Goal: Task Accomplishment & Management: Manage account settings

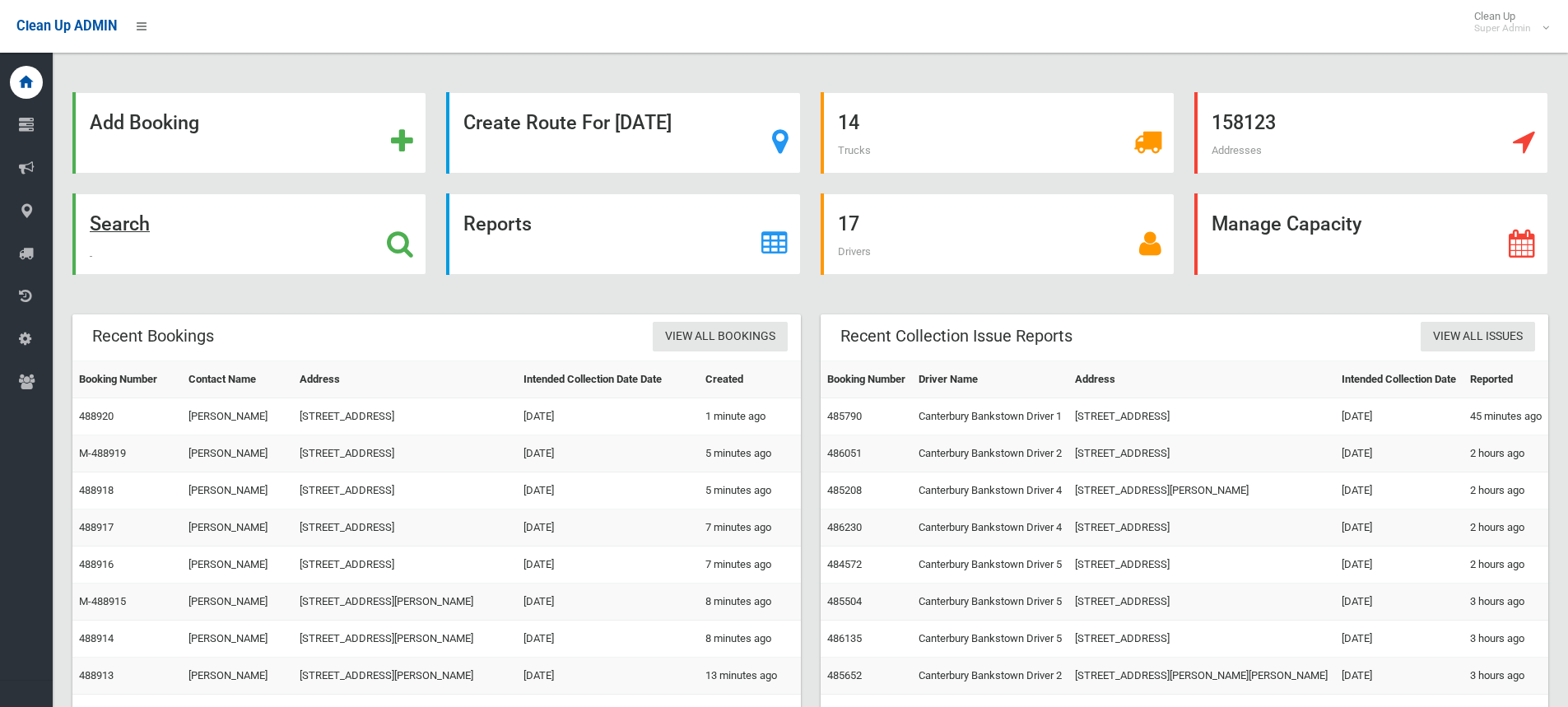
click at [395, 237] on icon at bounding box center [400, 243] width 26 height 28
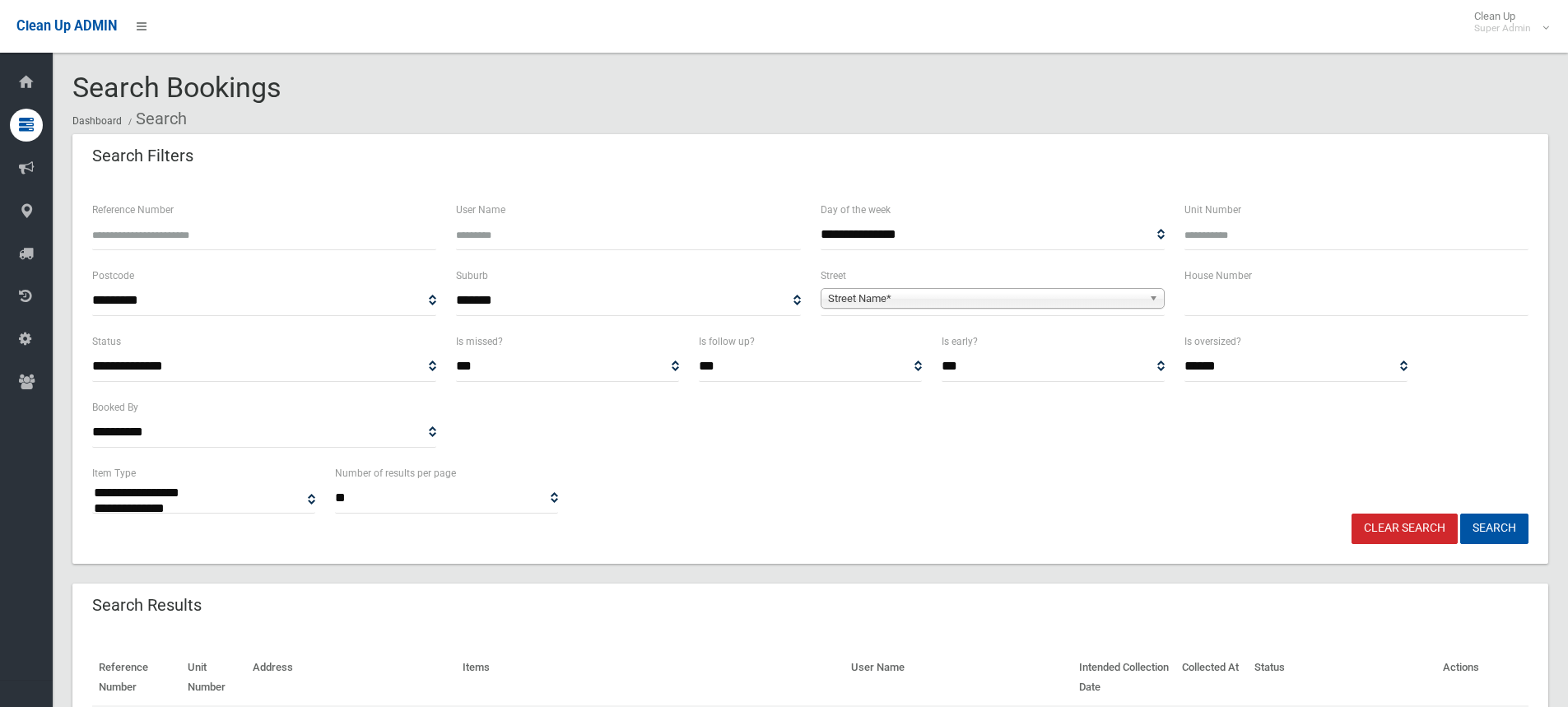
select select
click at [168, 242] on input "Reference Number" at bounding box center [264, 235] width 344 height 31
type input "******"
click at [1460, 513] on button "Search" at bounding box center [1495, 529] width 68 height 31
select select
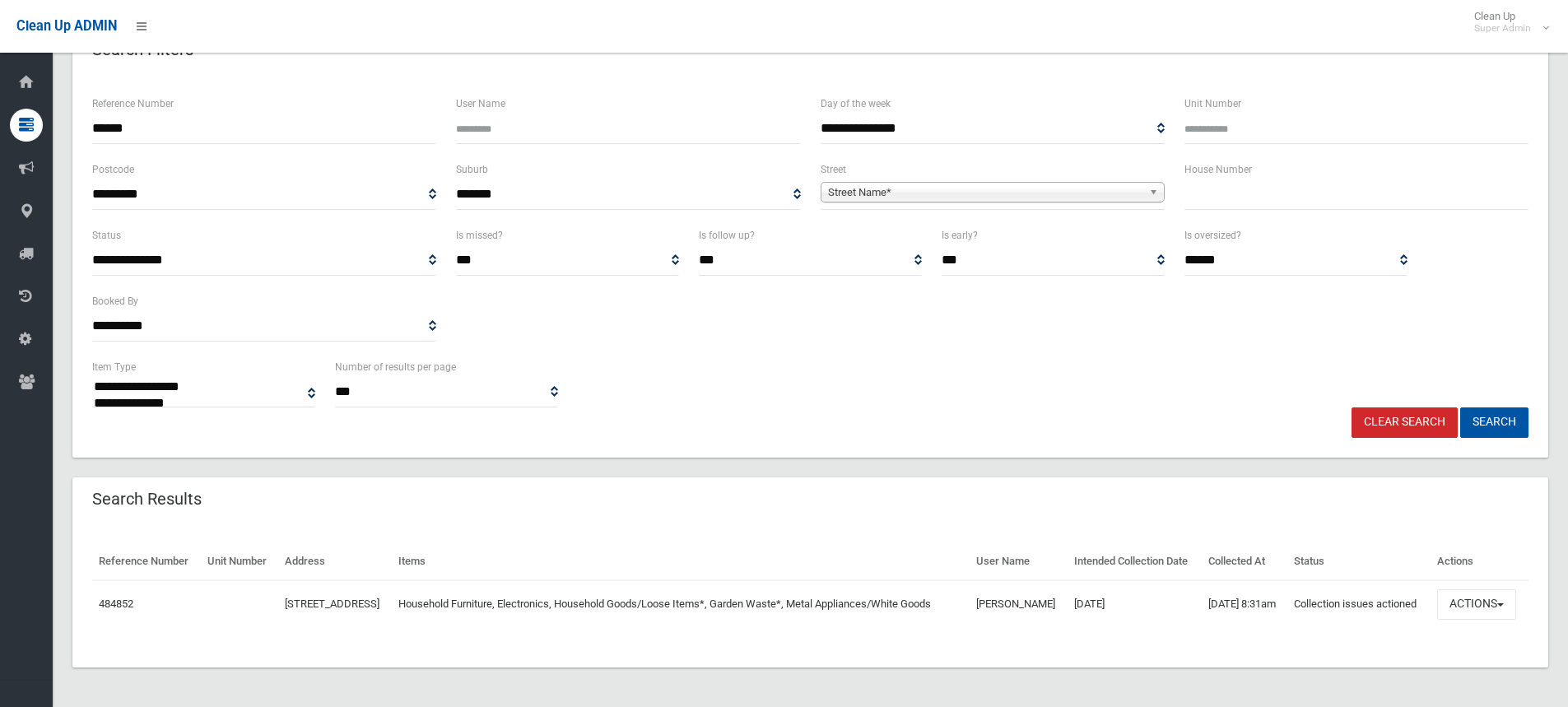
scroll to position [135, 0]
click at [1466, 603] on button "Actions" at bounding box center [1477, 605] width 79 height 31
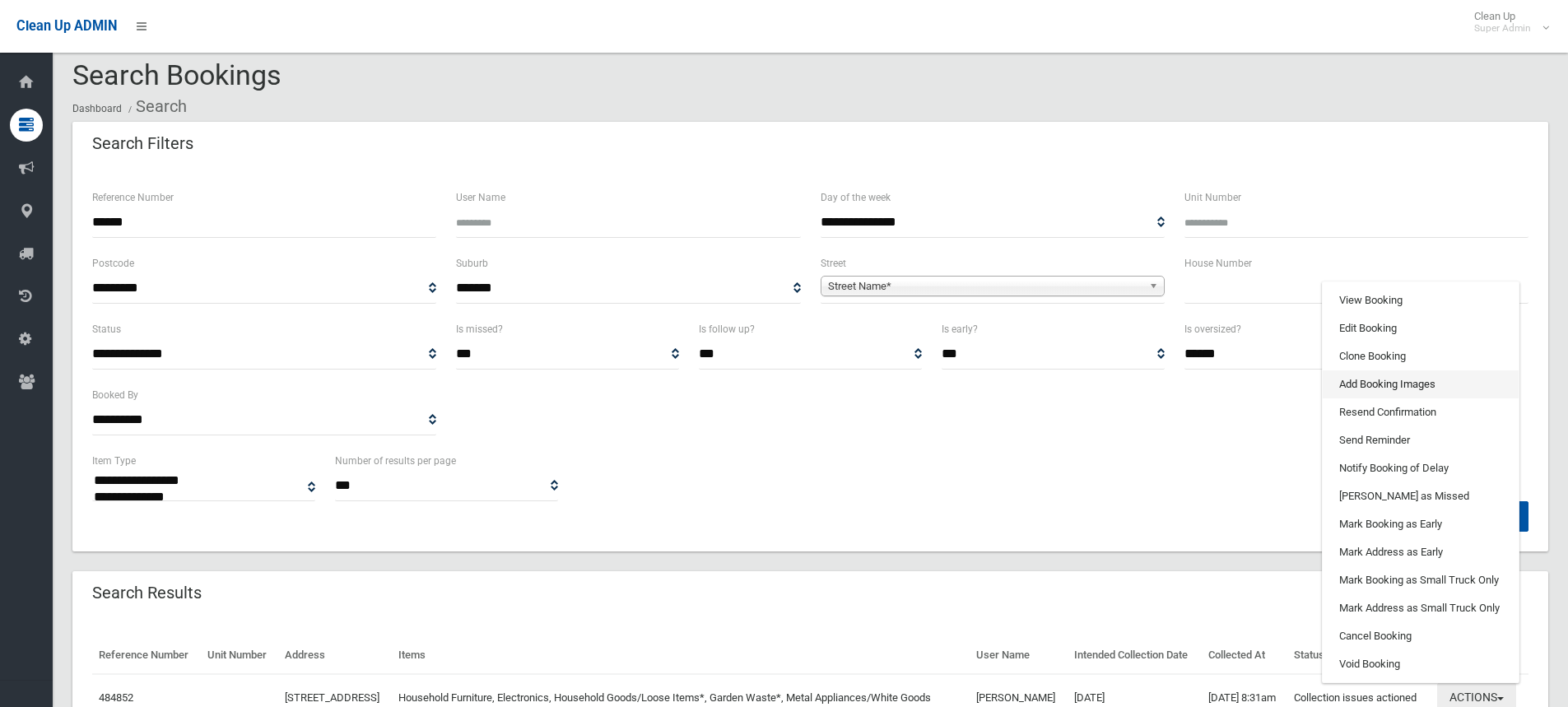
scroll to position [0, 0]
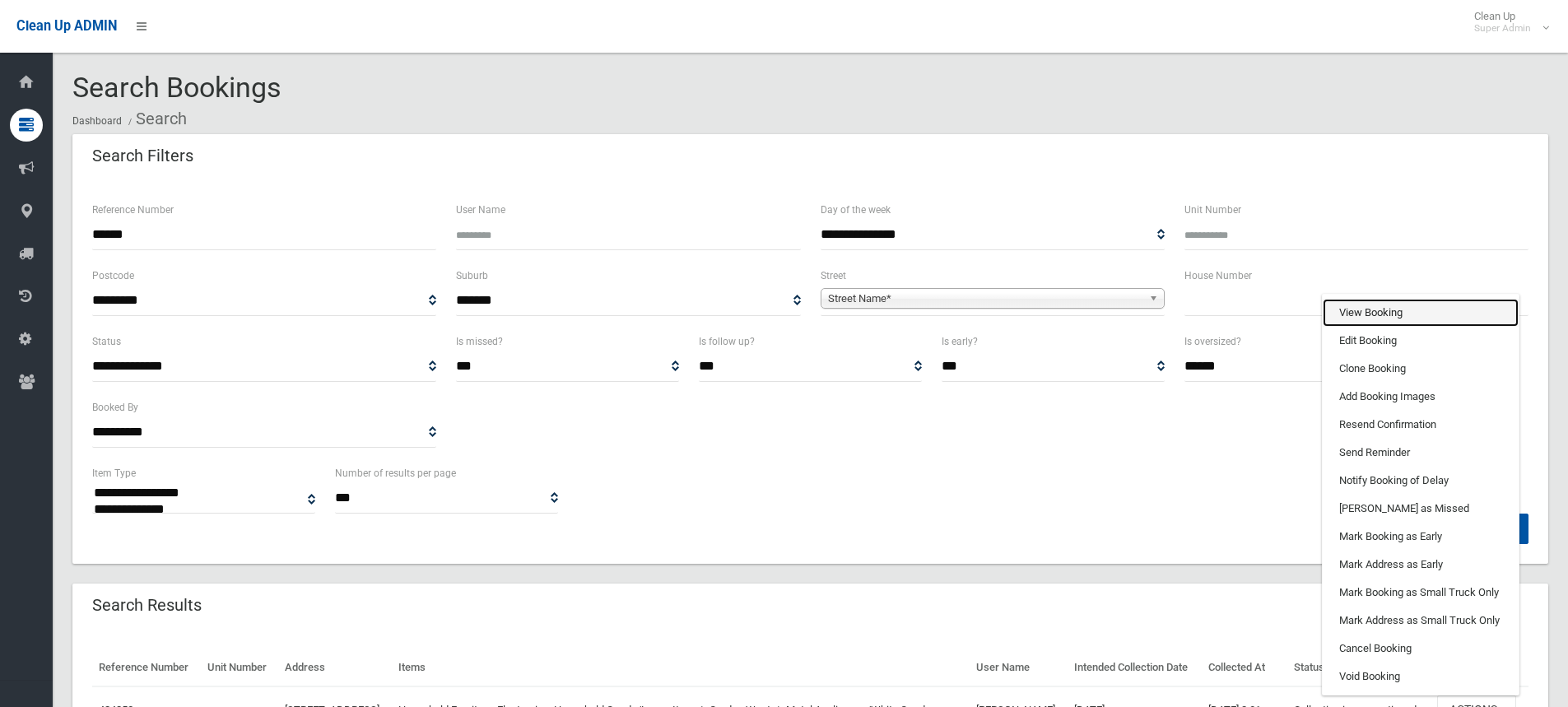
click at [1388, 327] on link "View Booking" at bounding box center [1420, 313] width 196 height 28
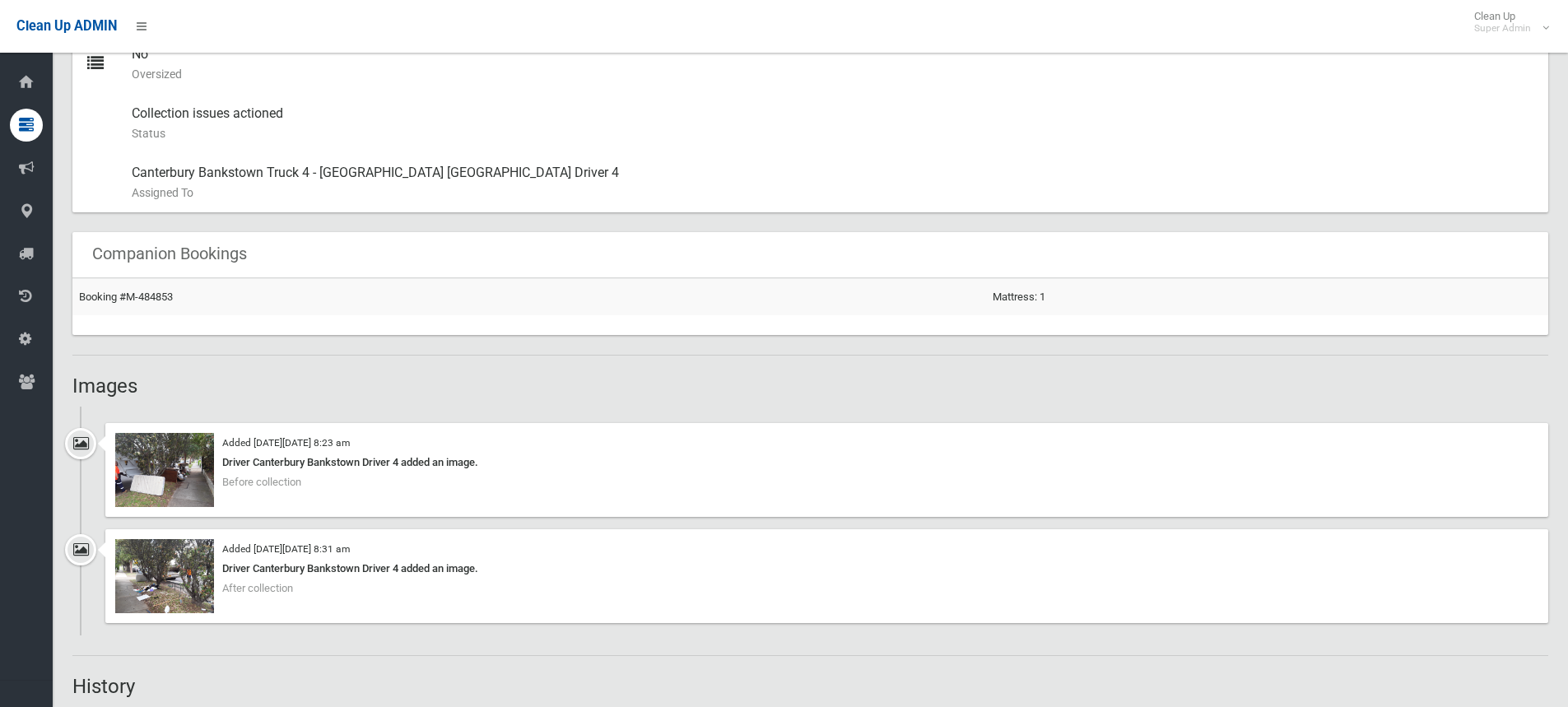
scroll to position [1070, 0]
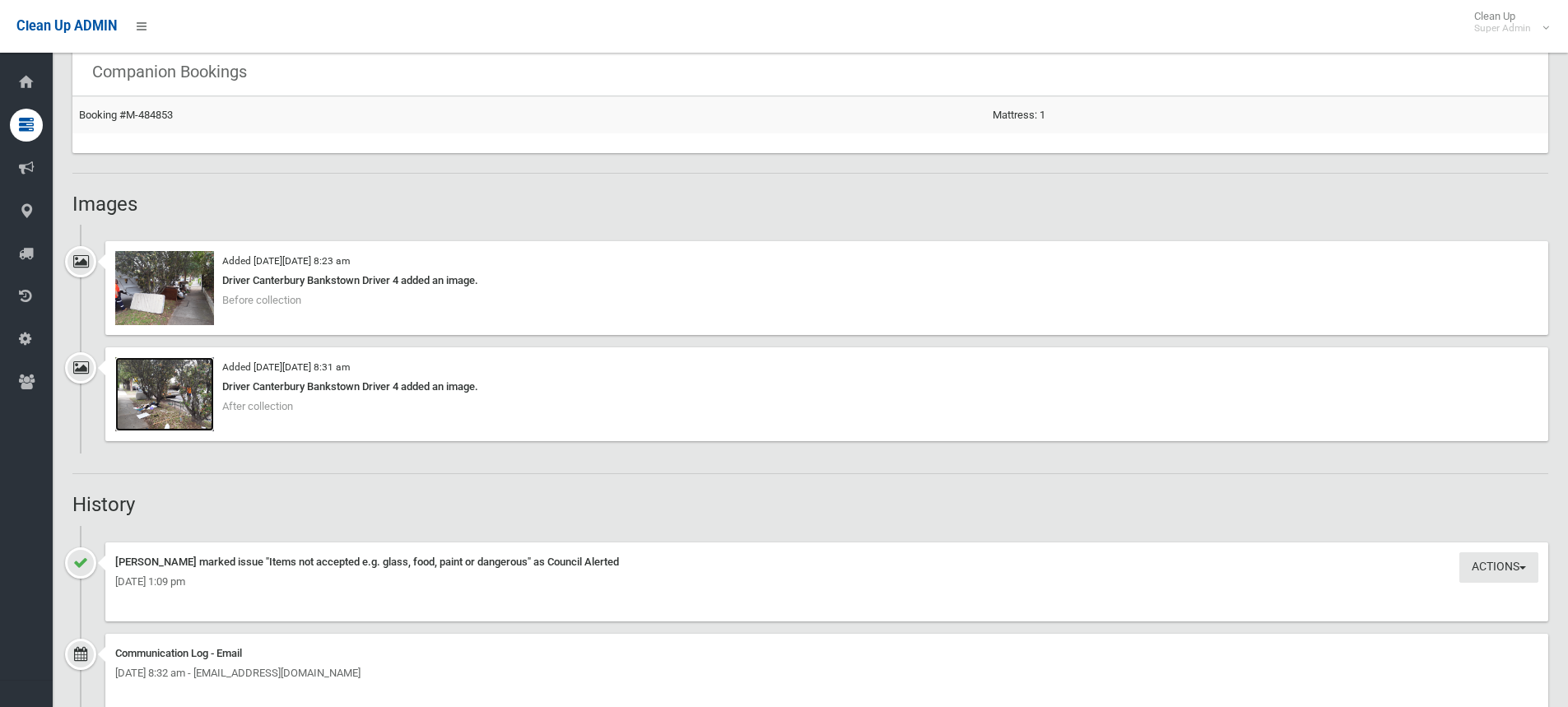
click at [184, 400] on img at bounding box center [165, 394] width 99 height 74
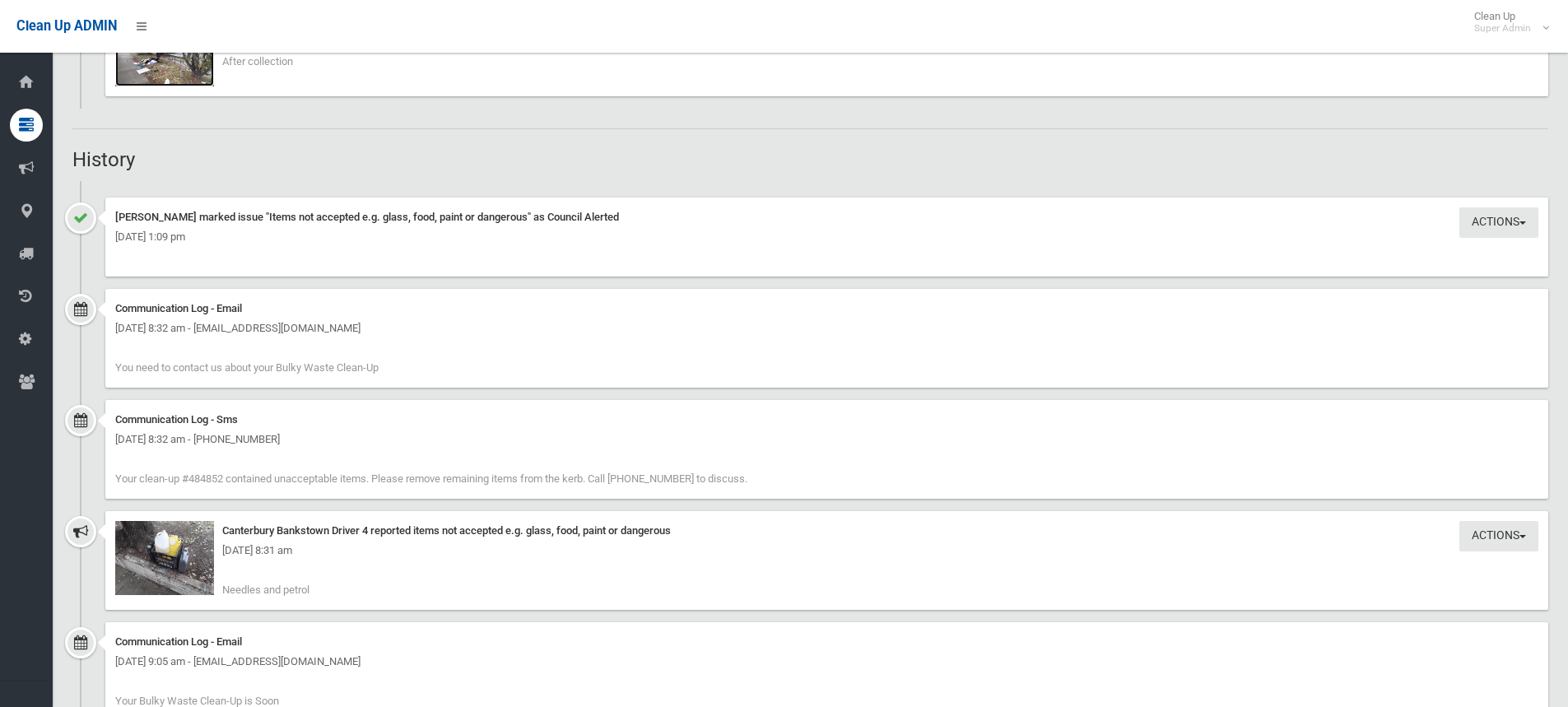
scroll to position [1563, 0]
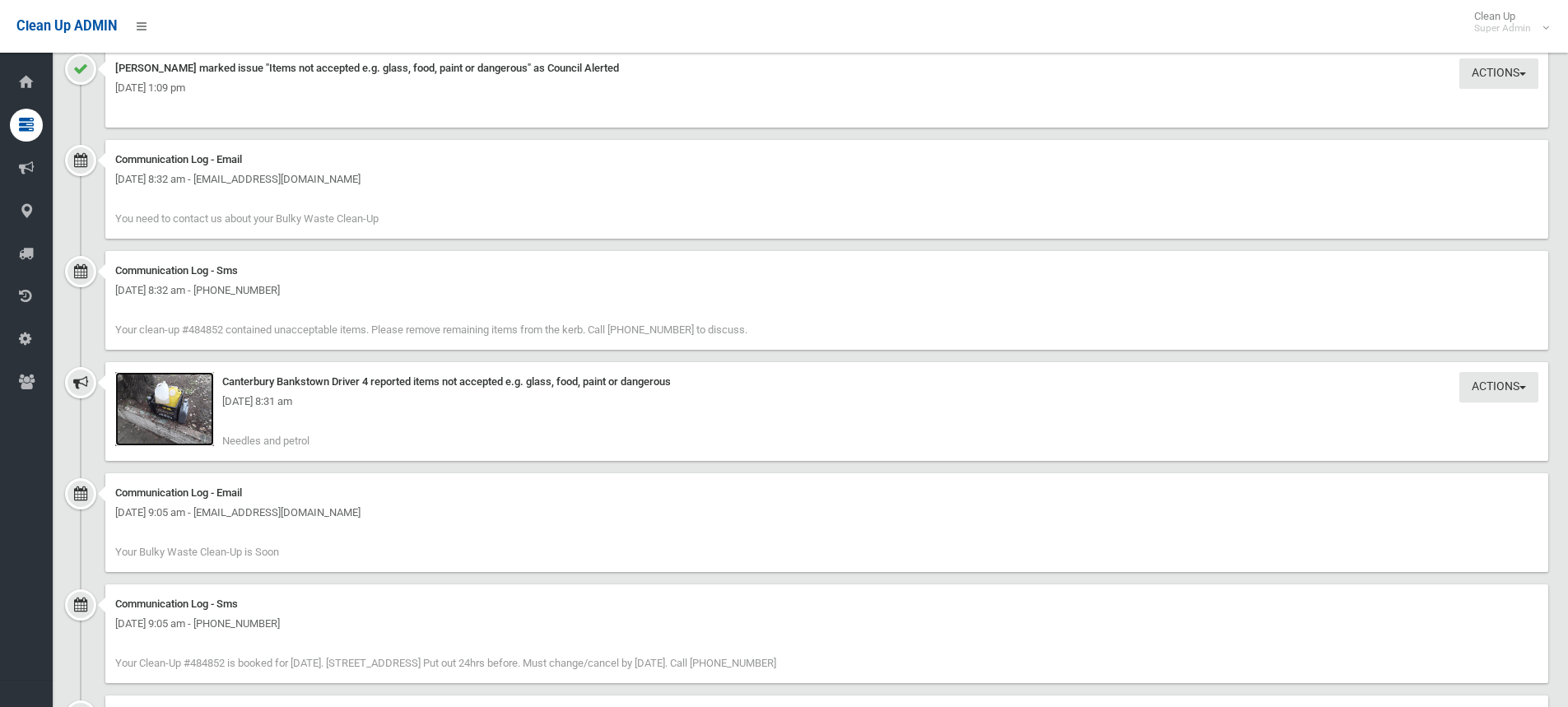
click at [165, 417] on img at bounding box center [165, 409] width 99 height 74
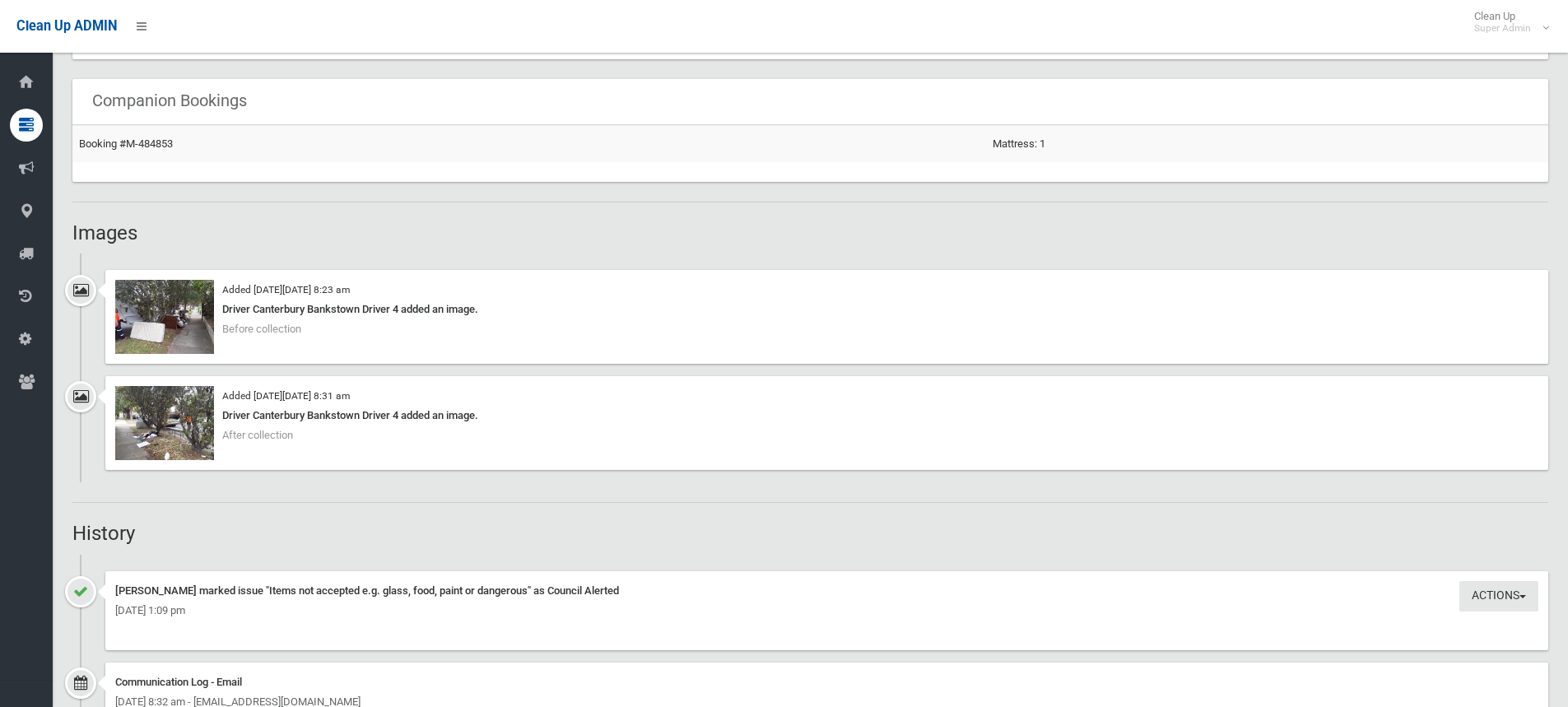
scroll to position [1070, 0]
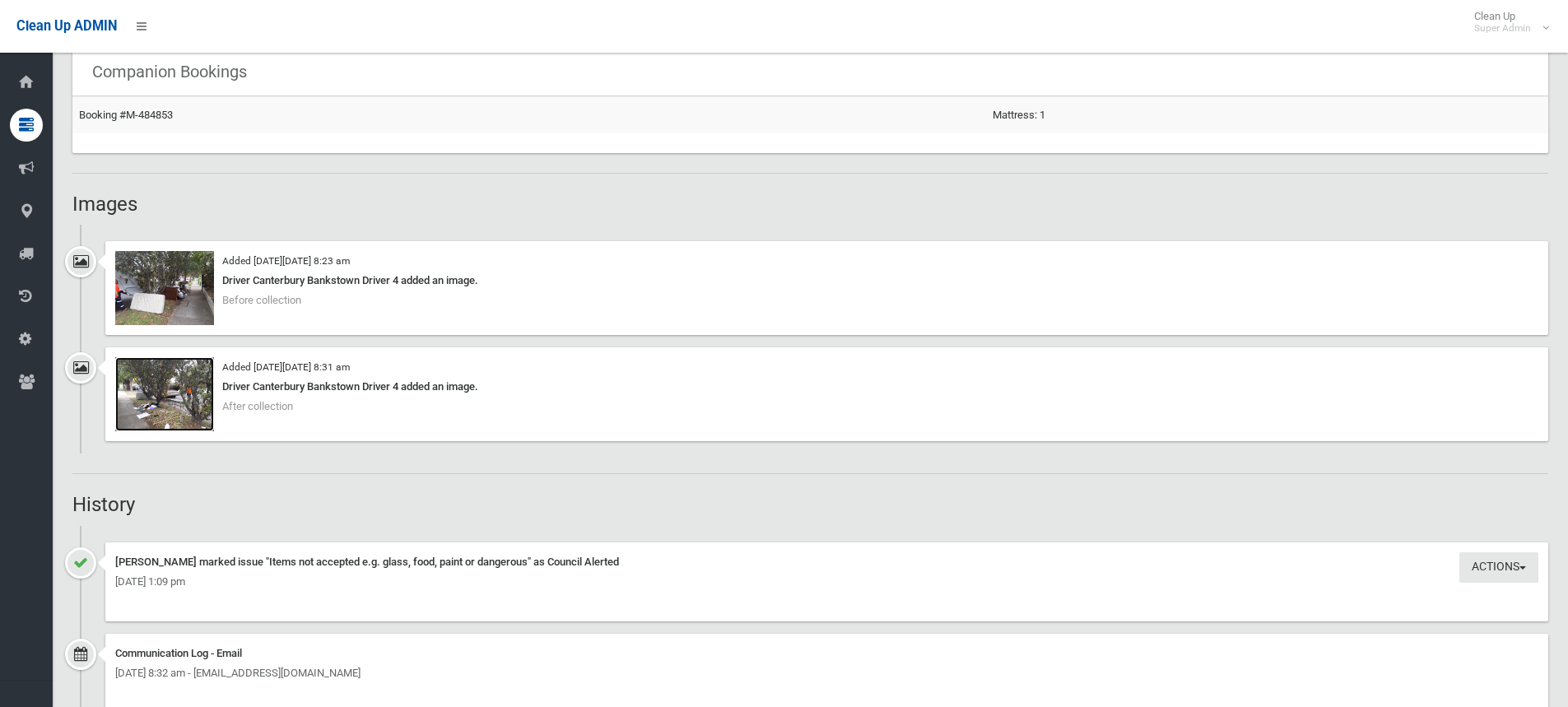
click at [170, 371] on img at bounding box center [165, 394] width 99 height 74
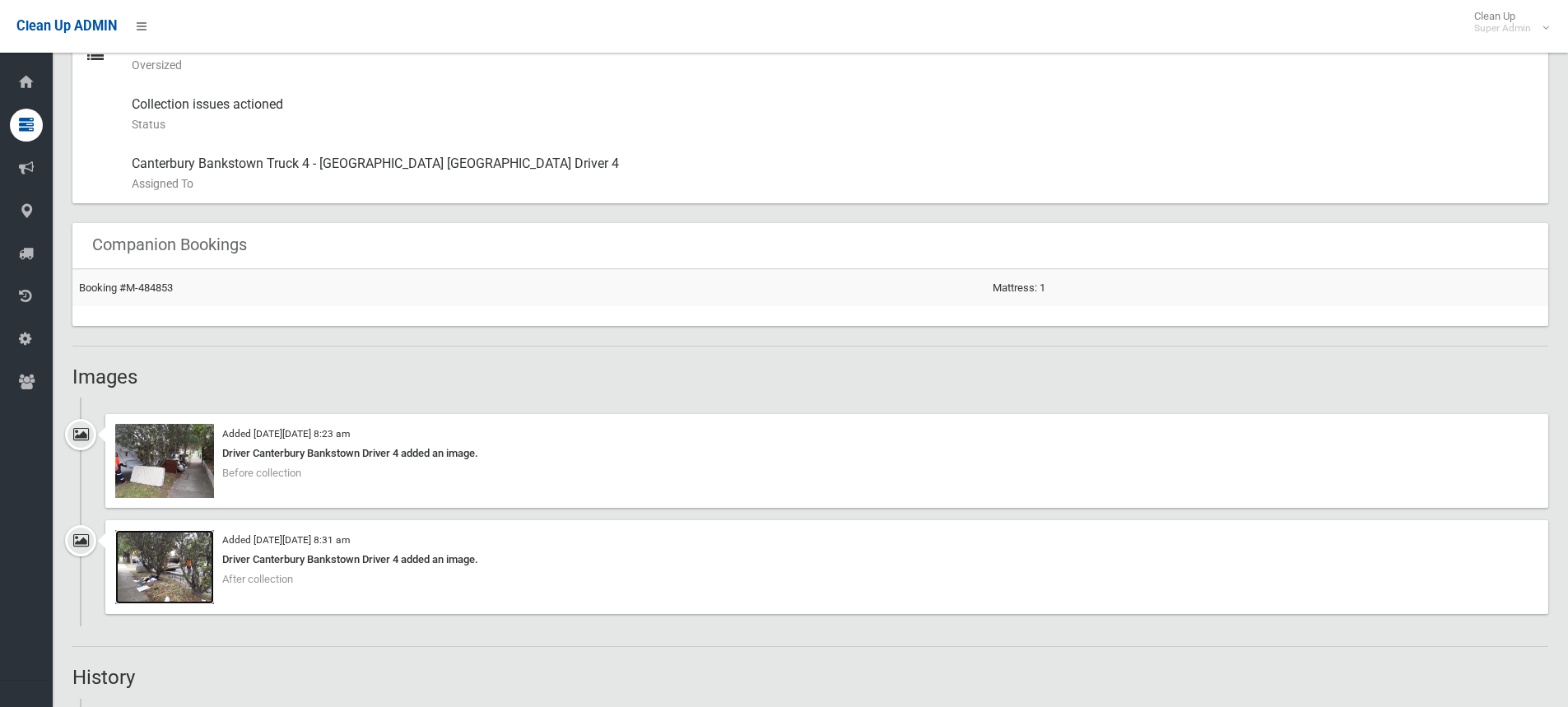
scroll to position [898, 0]
click at [166, 447] on img at bounding box center [165, 459] width 99 height 74
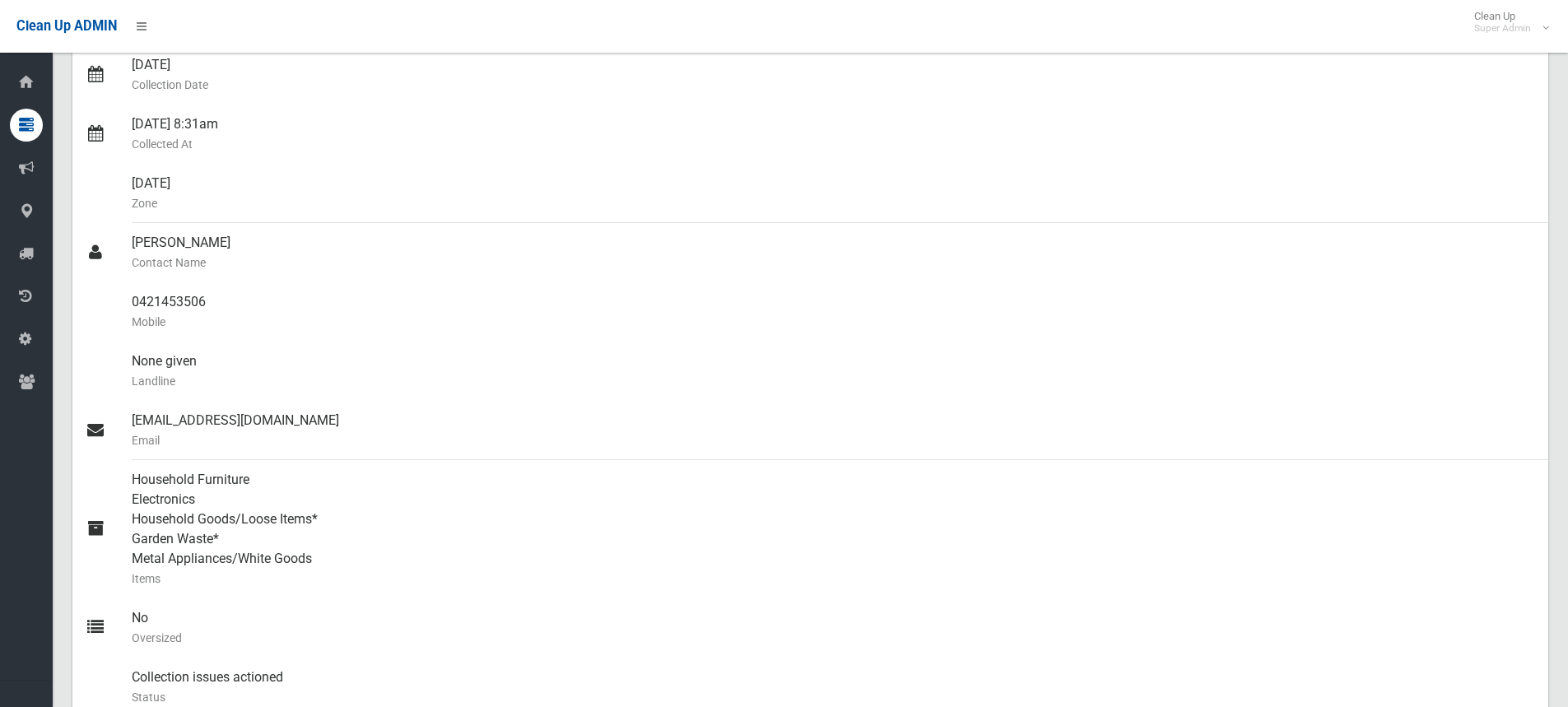
scroll to position [0, 0]
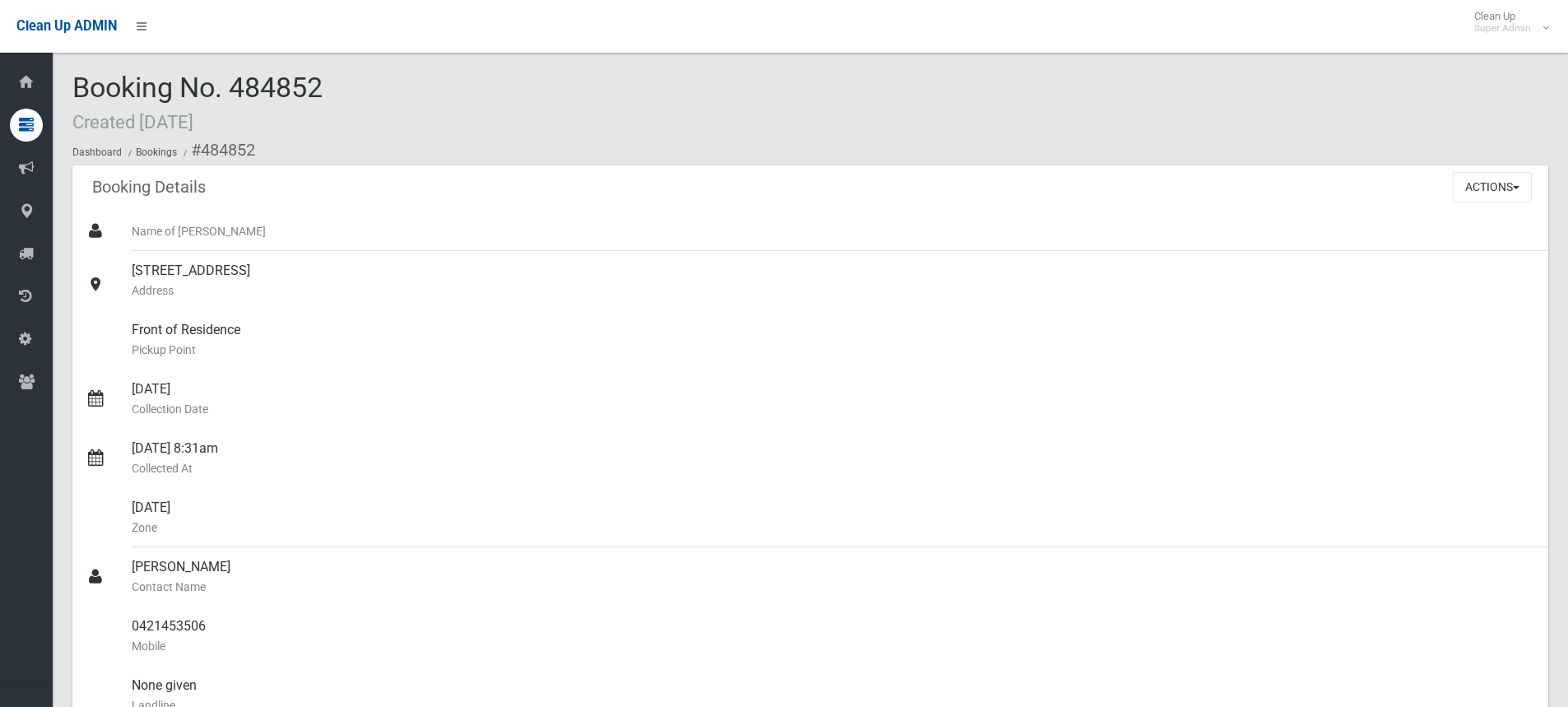
click at [698, 148] on ol "Dashboard Bookings #484852" at bounding box center [810, 150] width 1476 height 31
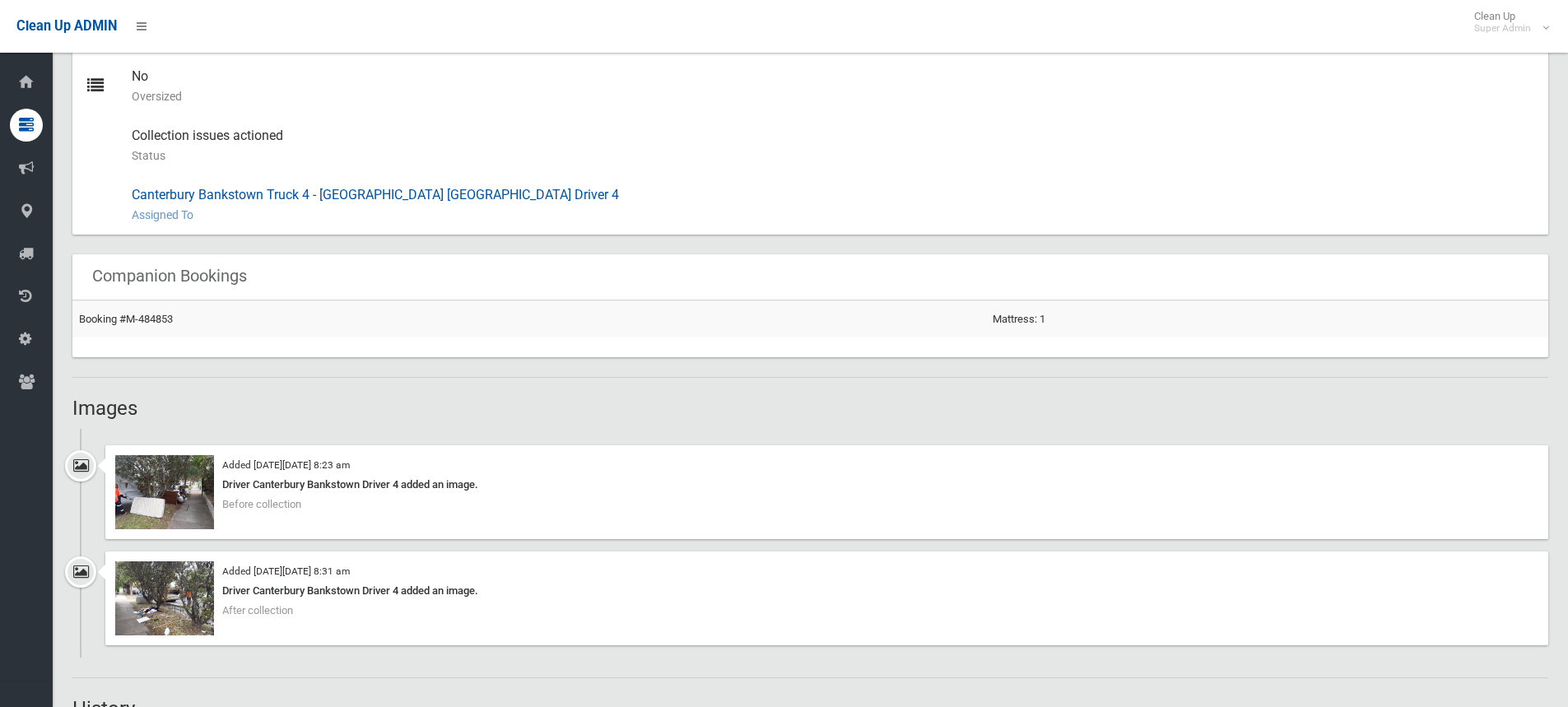
scroll to position [905, 0]
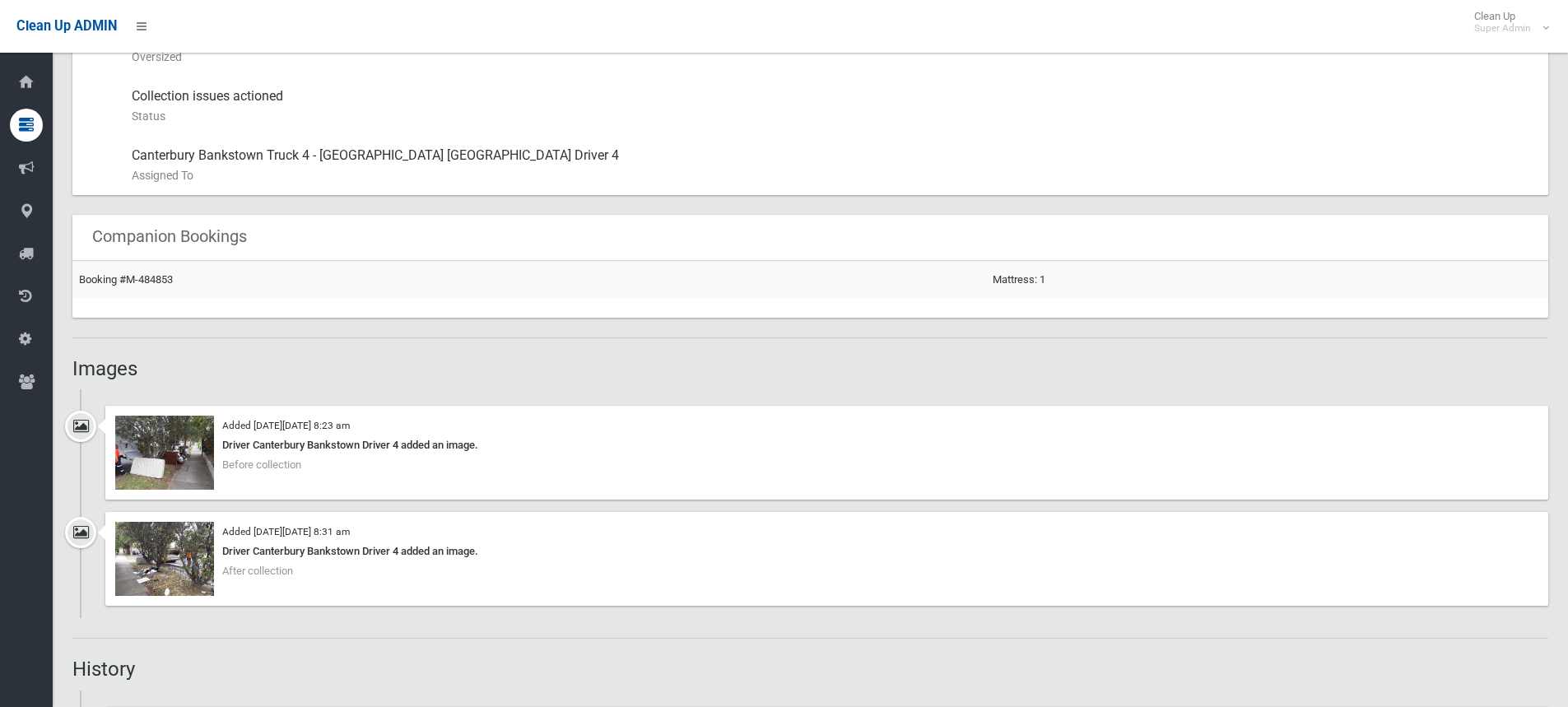
click at [219, 370] on h2 "Images" at bounding box center [810, 368] width 1476 height 21
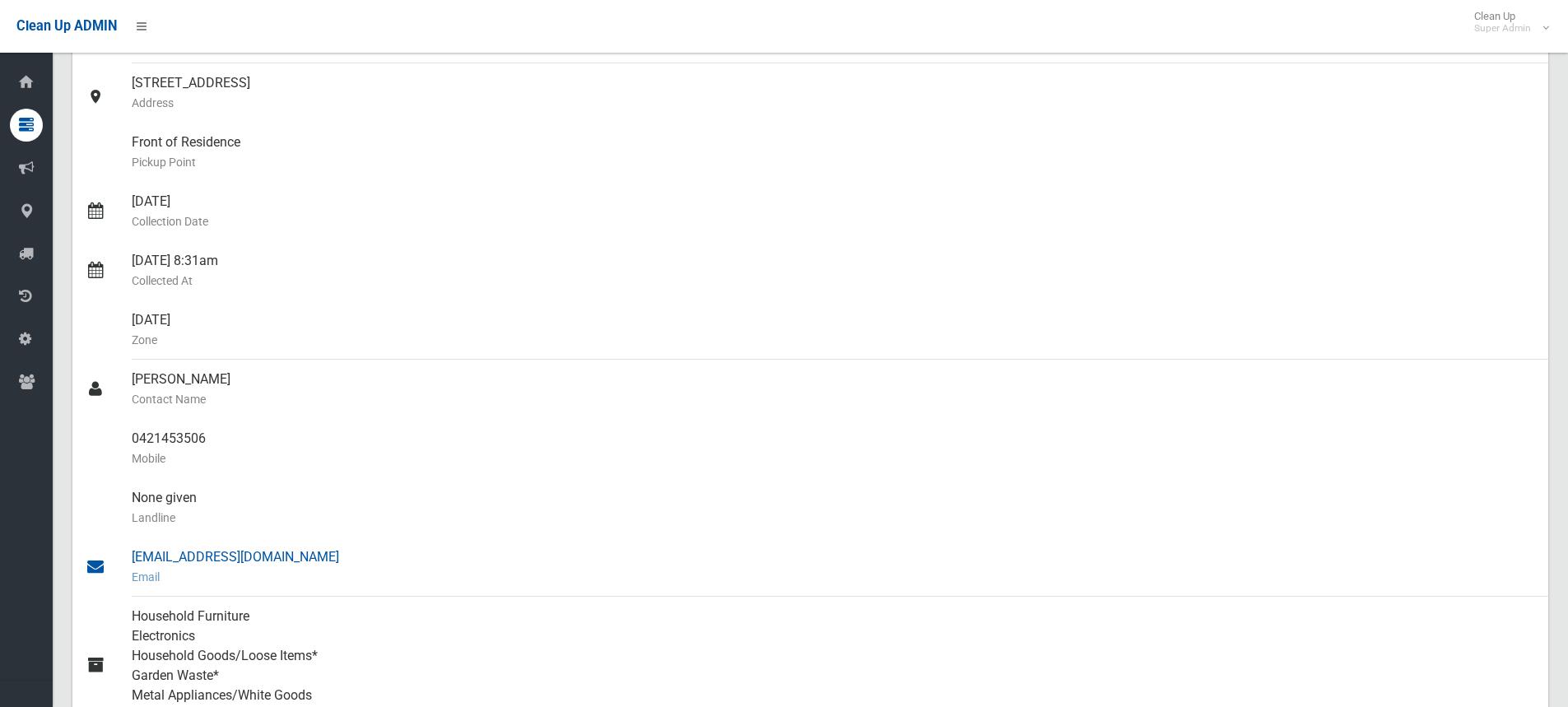
scroll to position [0, 0]
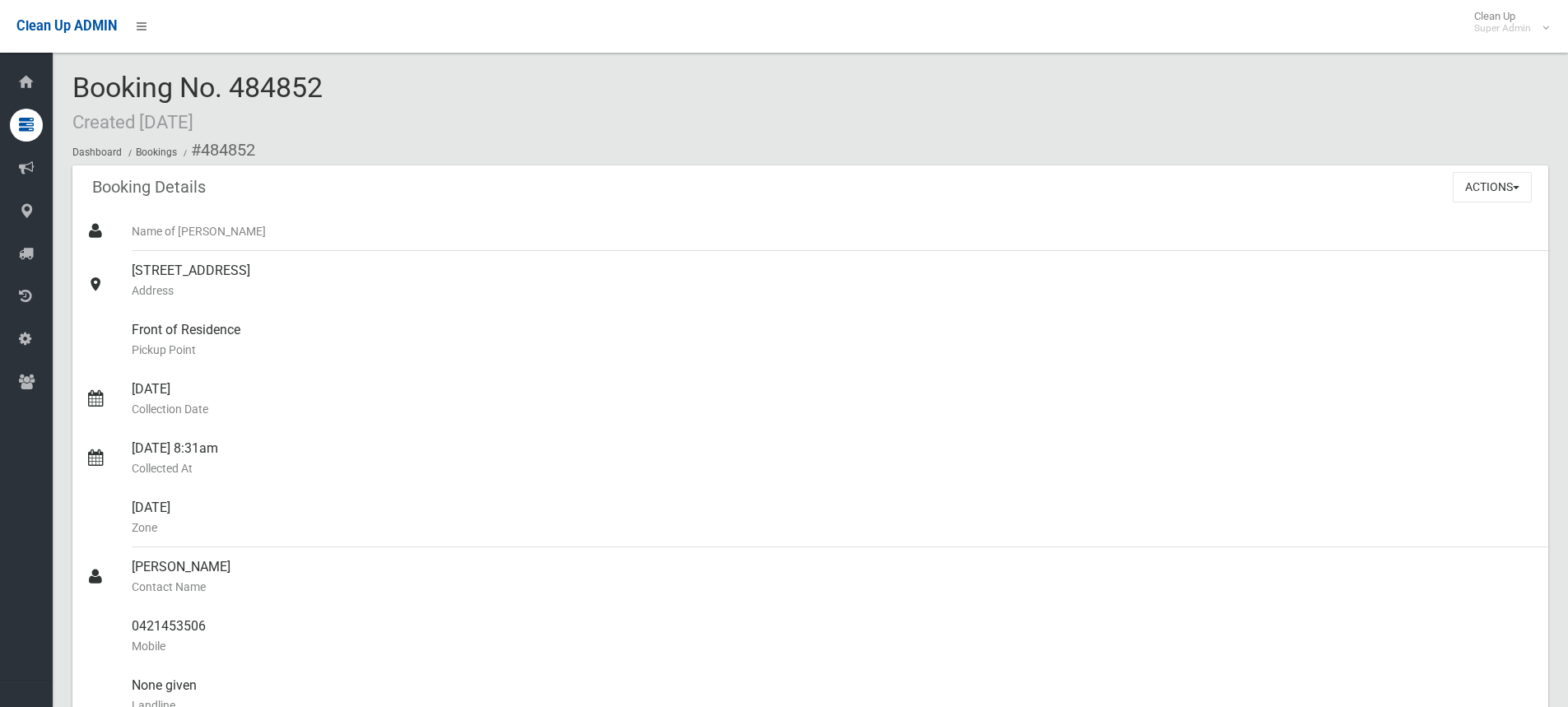
click at [319, 79] on span "Booking No. 484852 Created [DATE]" at bounding box center [197, 102] width 250 height 64
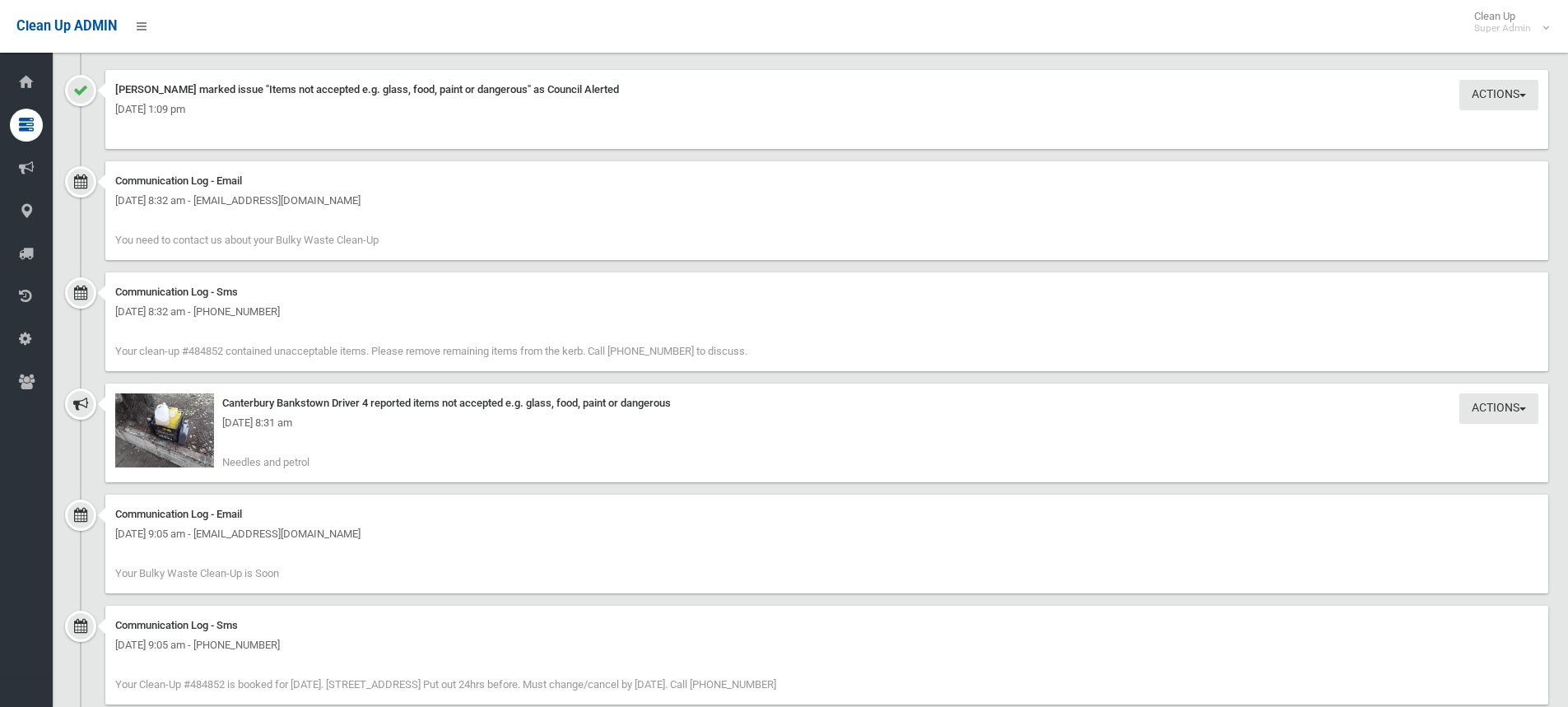
scroll to position [1563, 0]
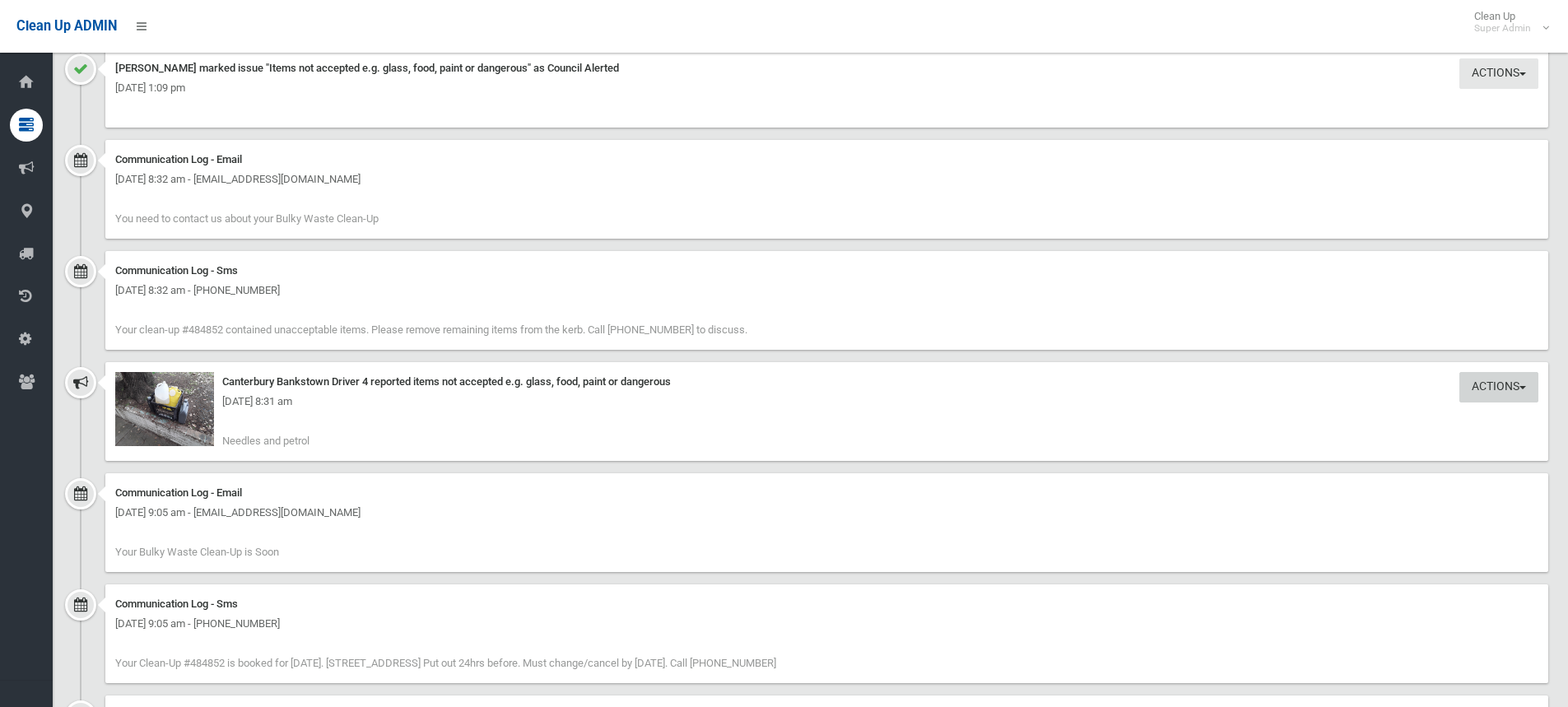
click at [1498, 382] on button "Actions" at bounding box center [1499, 388] width 79 height 31
click at [1393, 412] on link "Take Action" at bounding box center [1442, 421] width 196 height 28
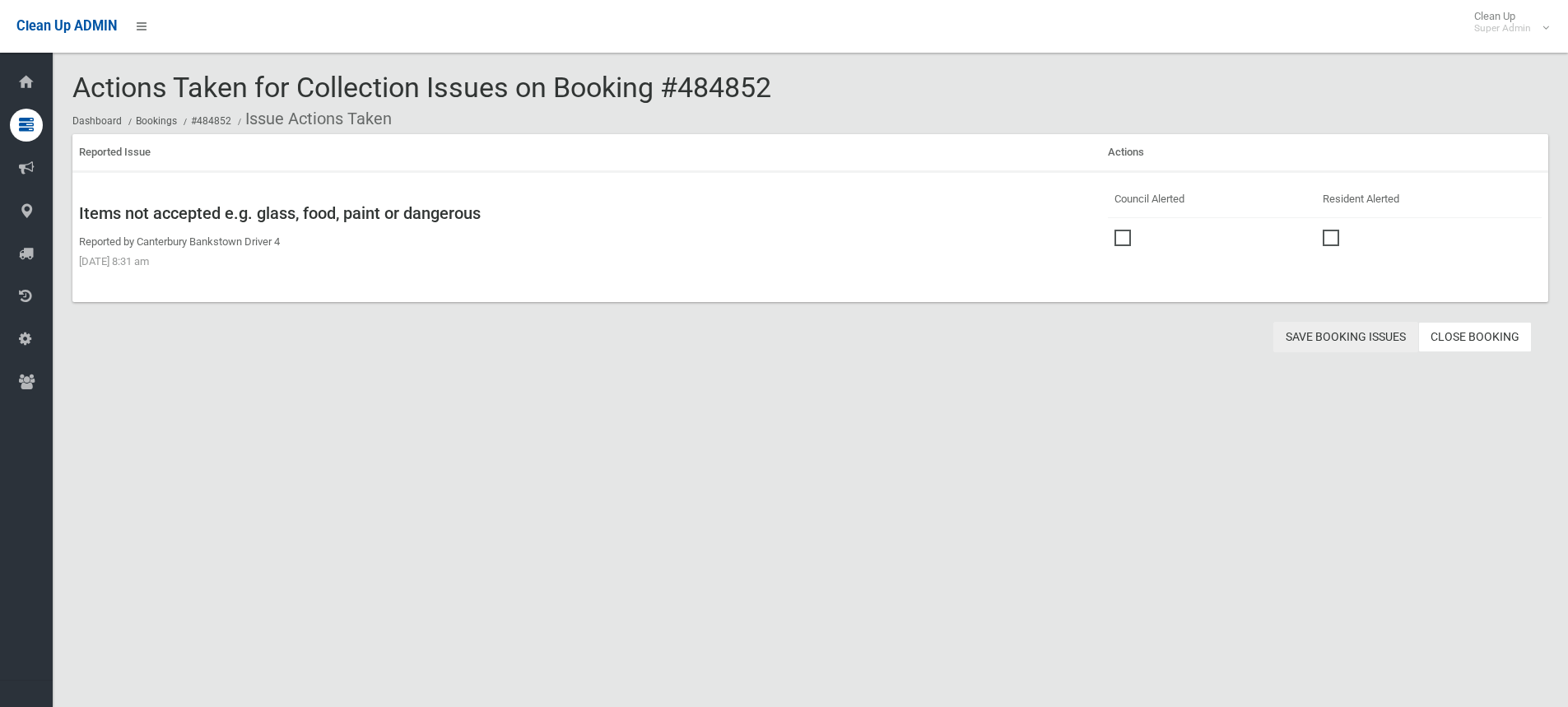
click at [1360, 334] on button "Save Booking Issues" at bounding box center [1346, 337] width 145 height 31
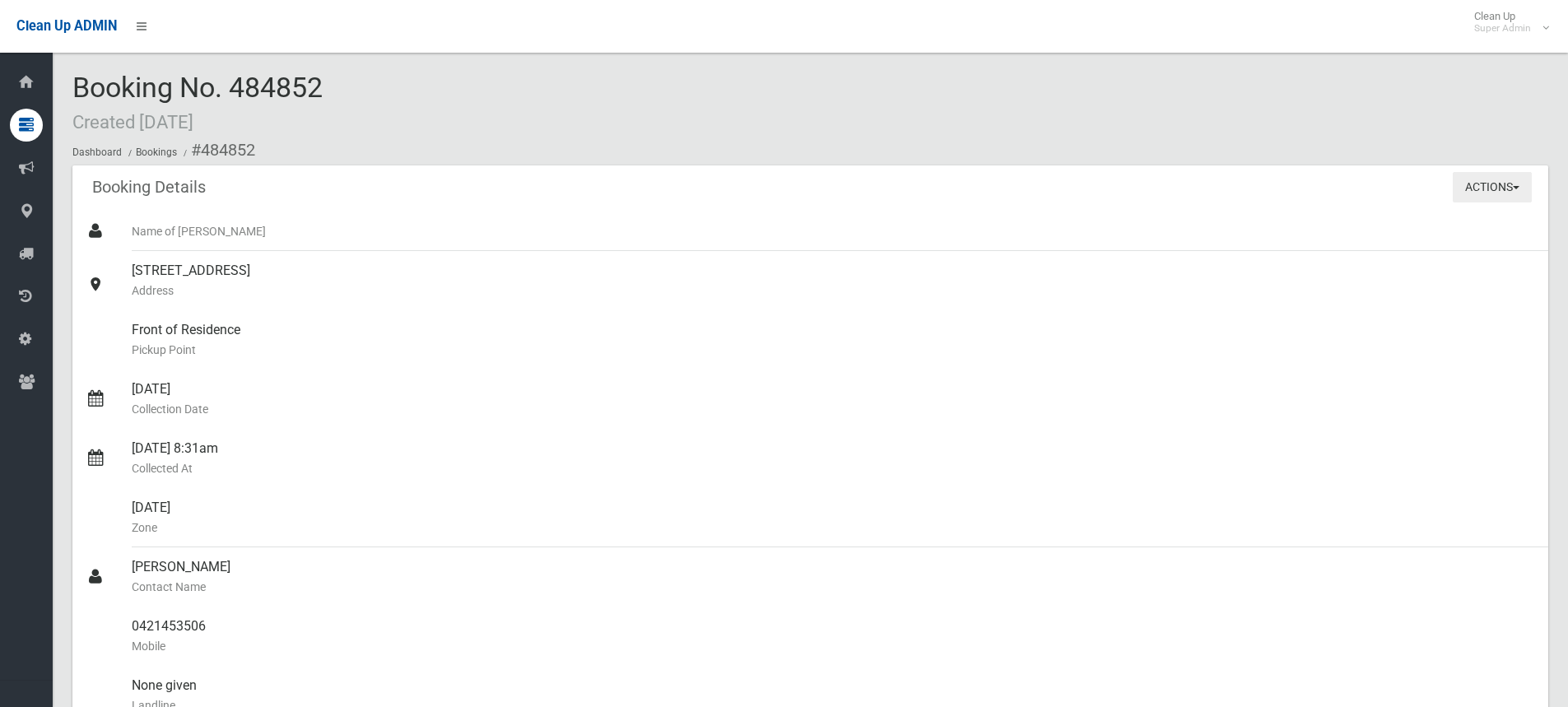
click at [1495, 179] on button "Actions" at bounding box center [1492, 187] width 79 height 31
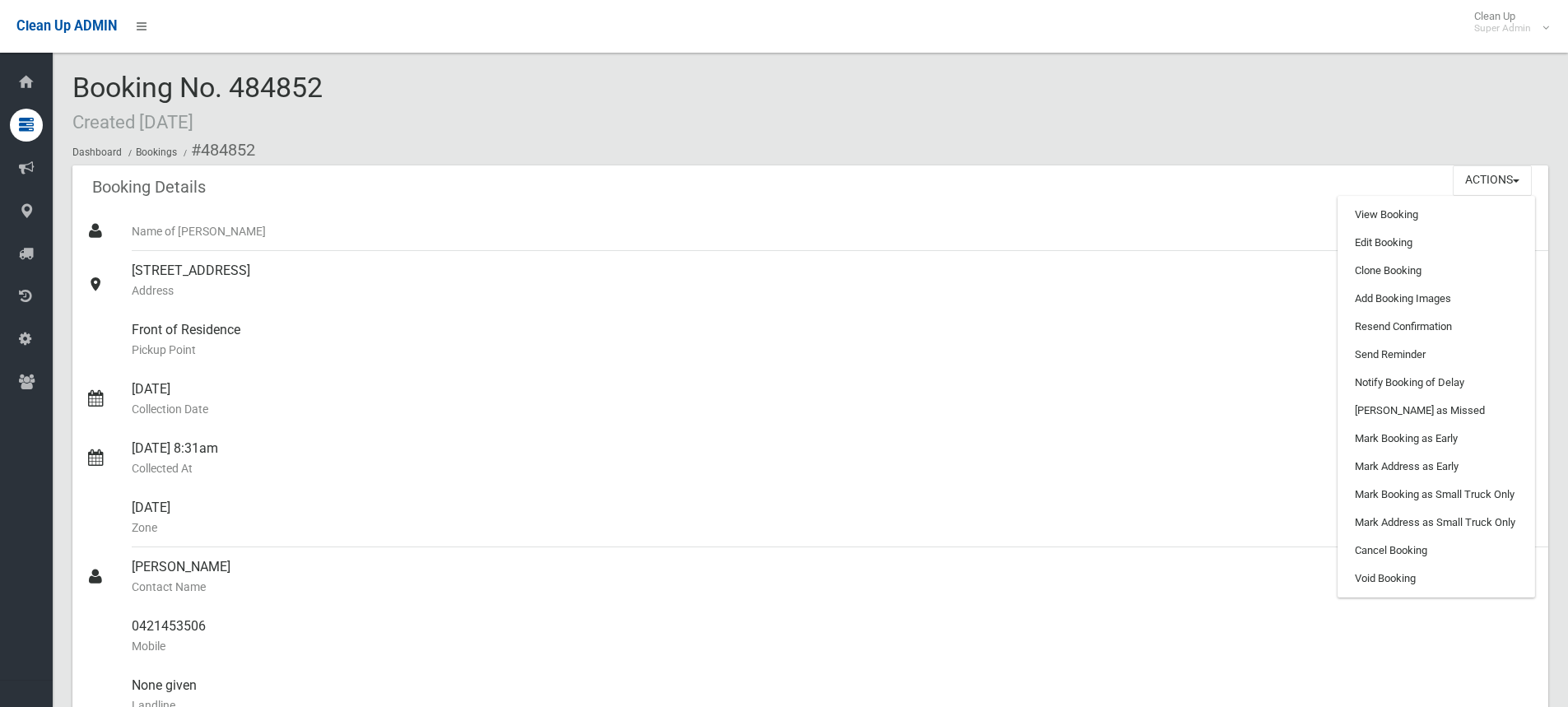
drag, startPoint x: 69, startPoint y: 85, endPoint x: 366, endPoint y: 87, distance: 297.0
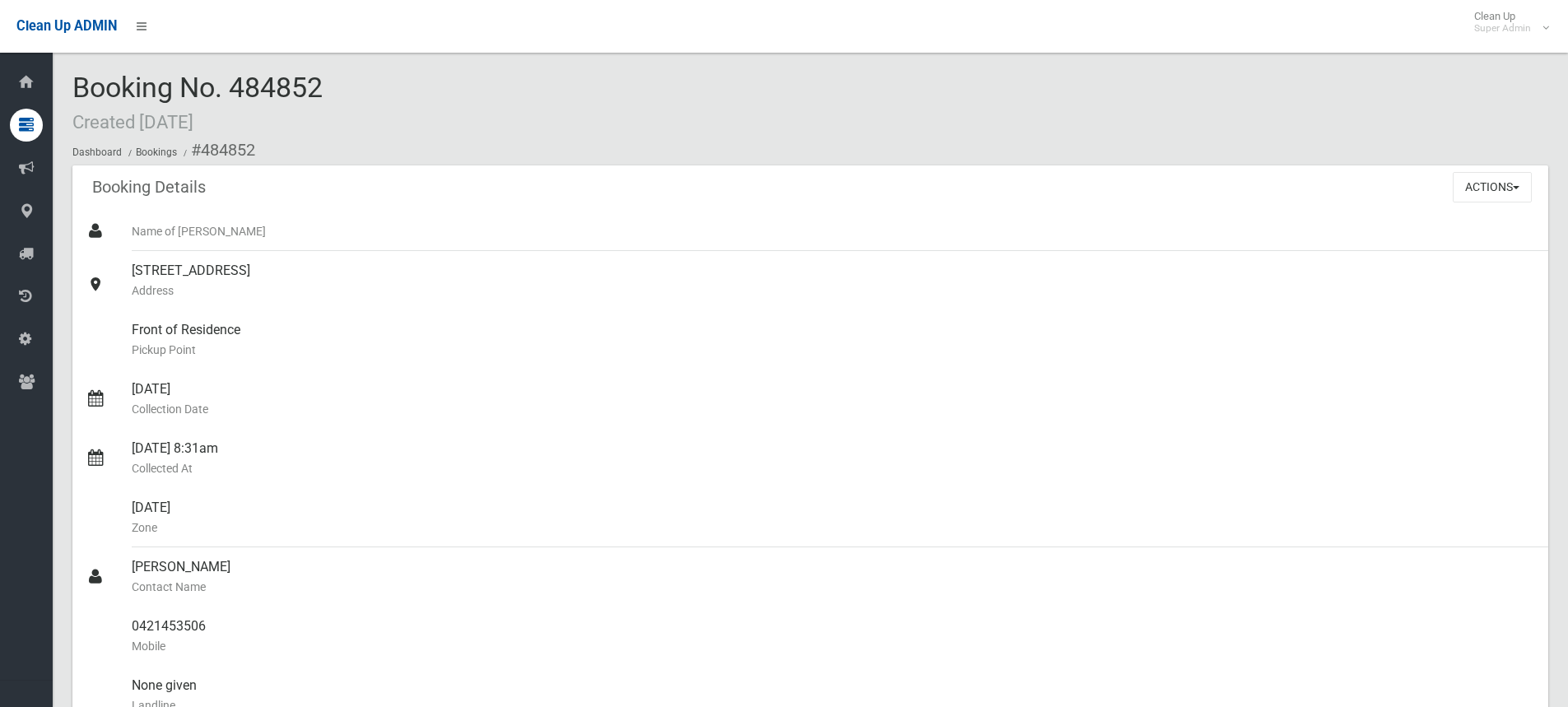
copy span "Booking No. 484852"
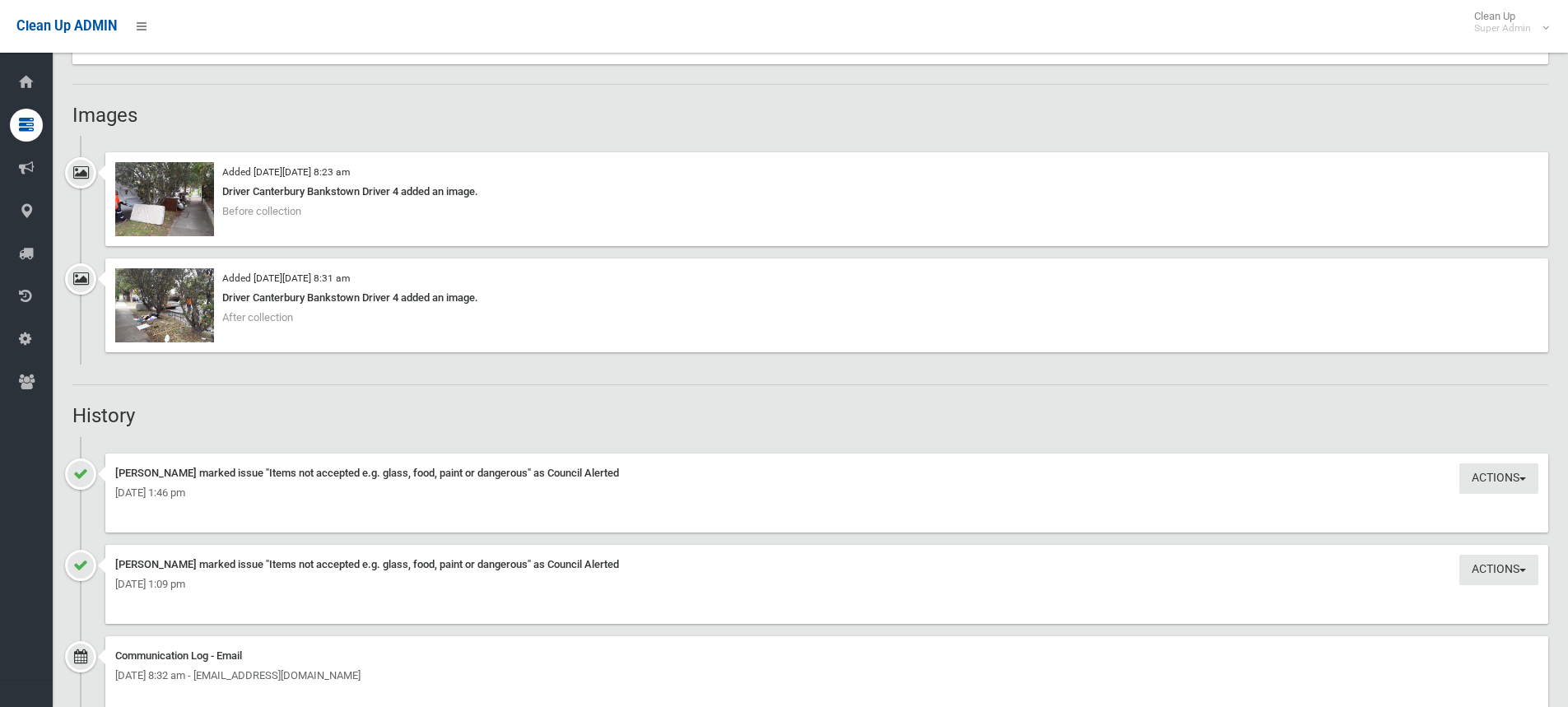
scroll to position [1399, 0]
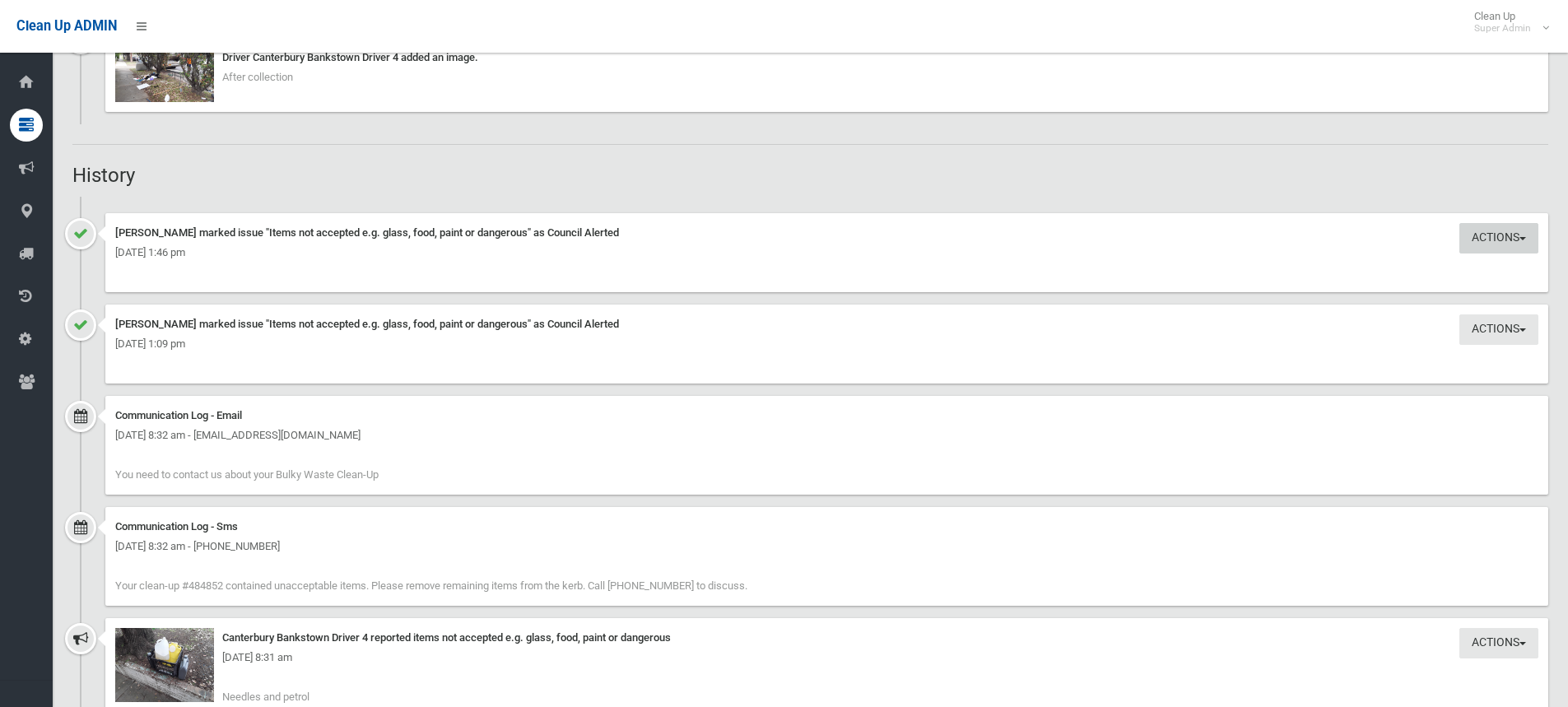
click at [1501, 235] on button "Actions" at bounding box center [1499, 238] width 79 height 31
click at [1326, 197] on ul "Actions Edit Actions Taken Dusjana Rakich marked issue "Items not accepted e.g.…" at bounding box center [810, 685] width 1476 height 977
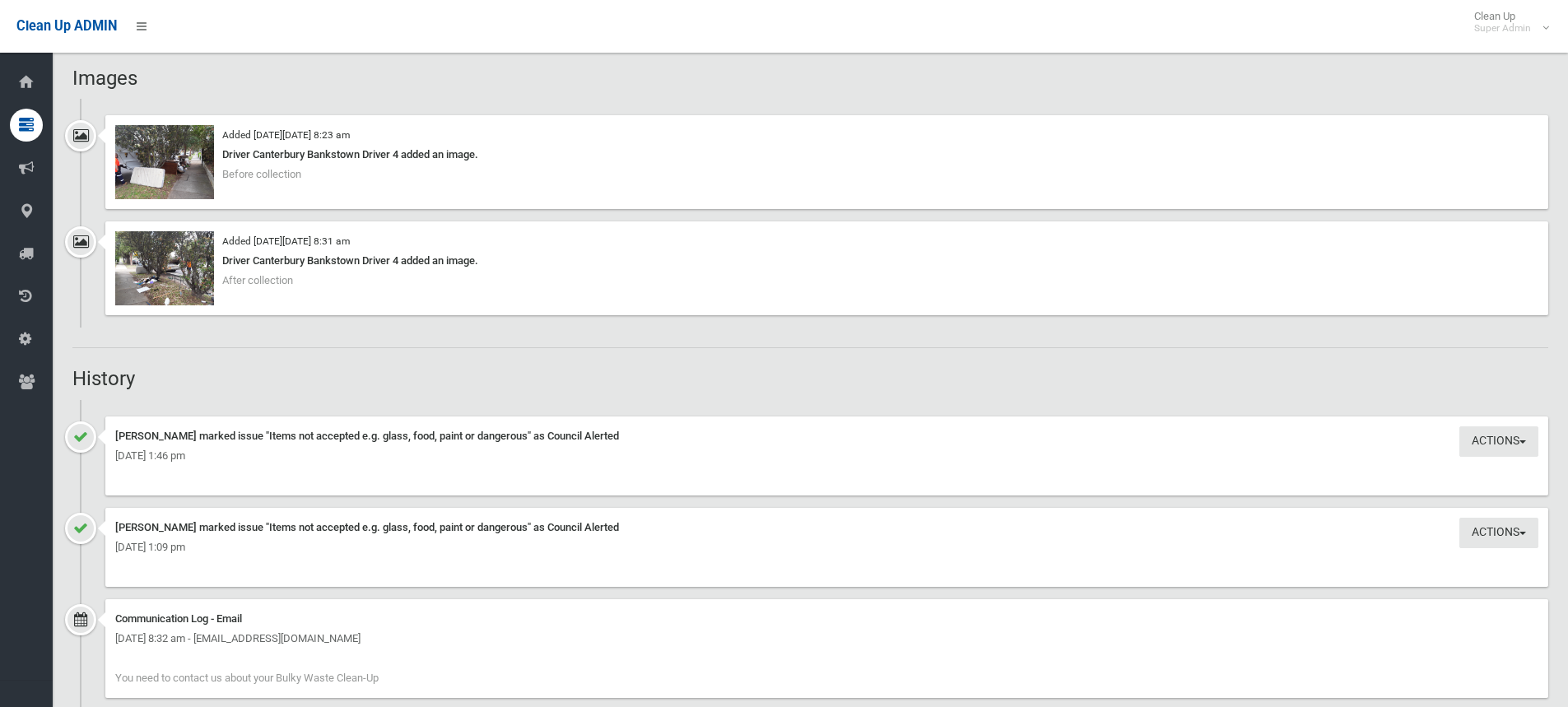
scroll to position [1481, 0]
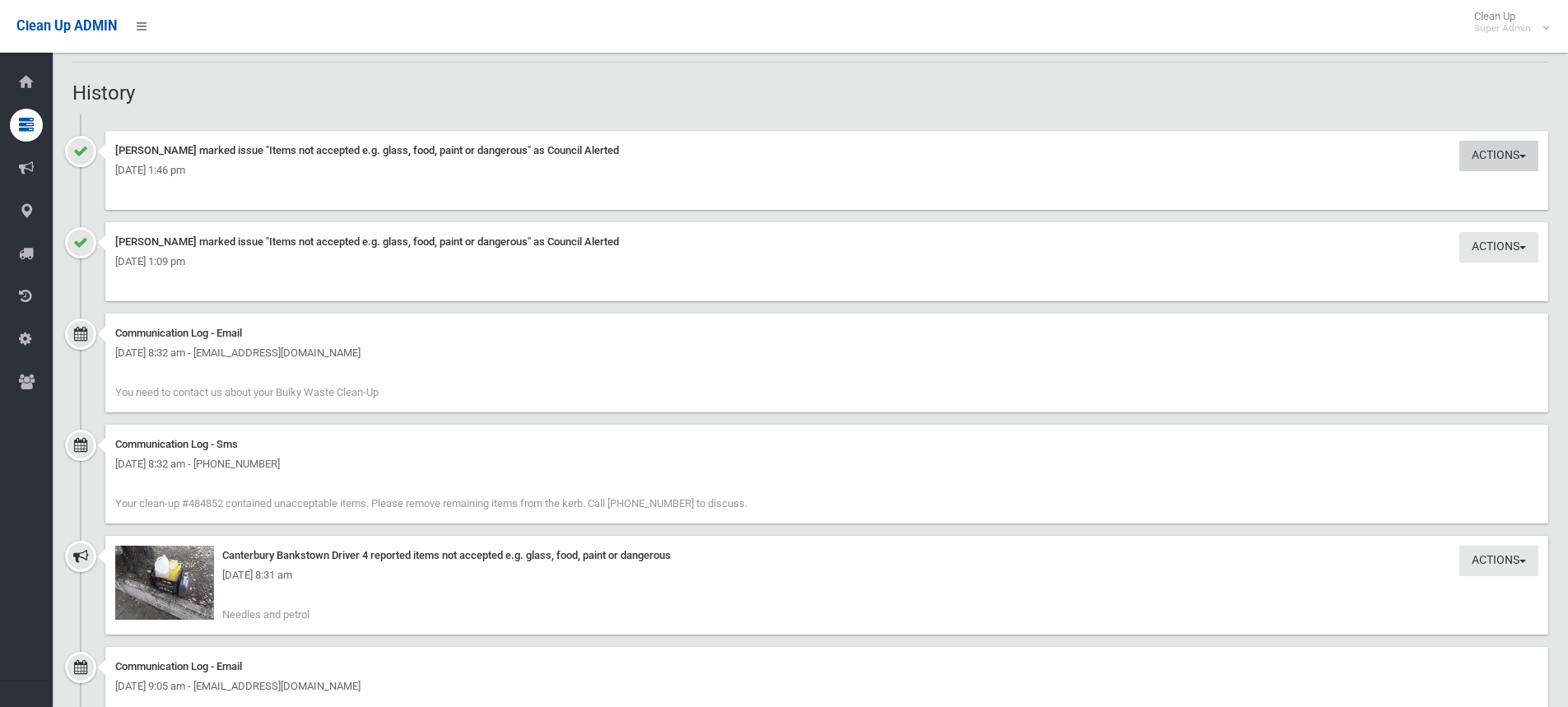
click at [1477, 158] on button "Actions" at bounding box center [1499, 156] width 79 height 31
click at [1428, 184] on link "Edit Actions Taken" at bounding box center [1442, 190] width 196 height 28
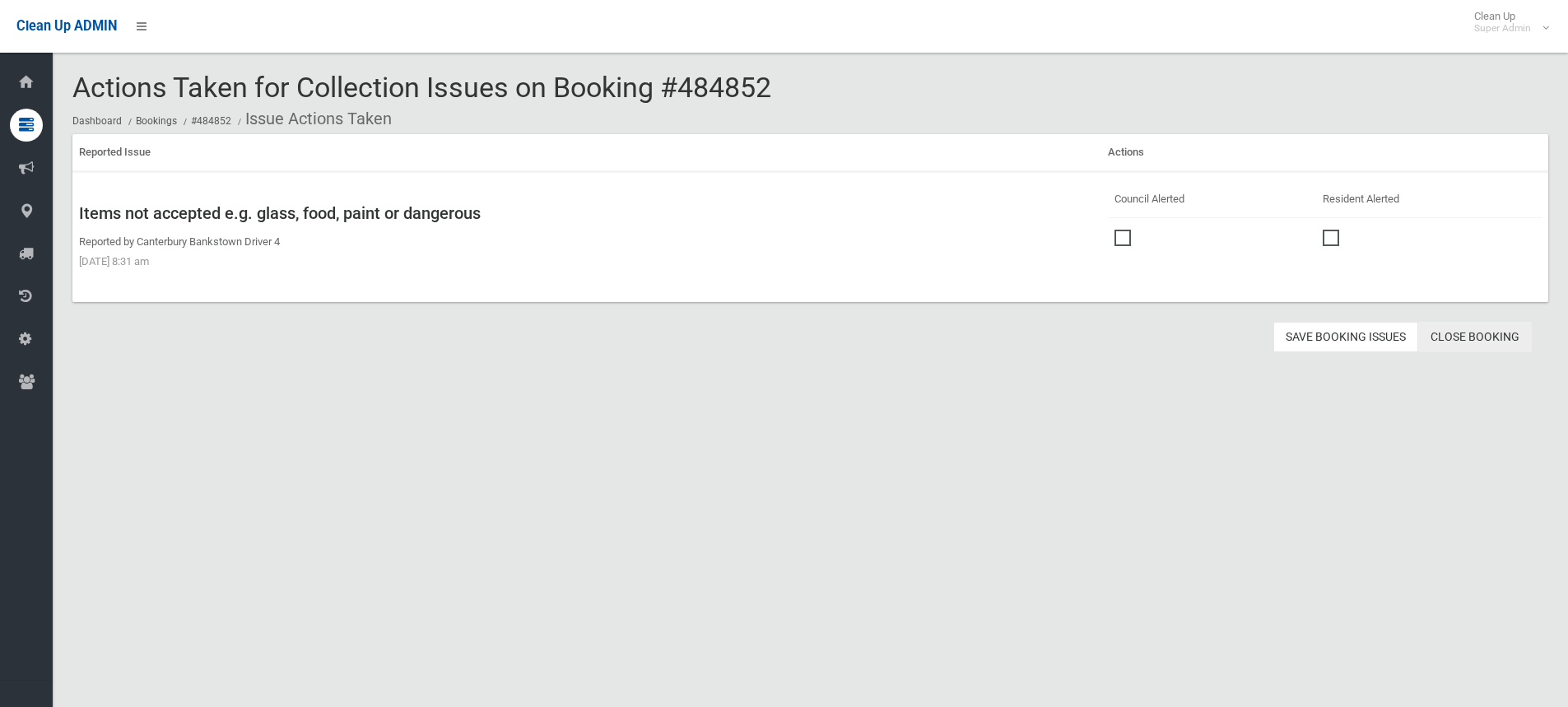
click at [1448, 336] on link "Close Booking" at bounding box center [1474, 337] width 114 height 31
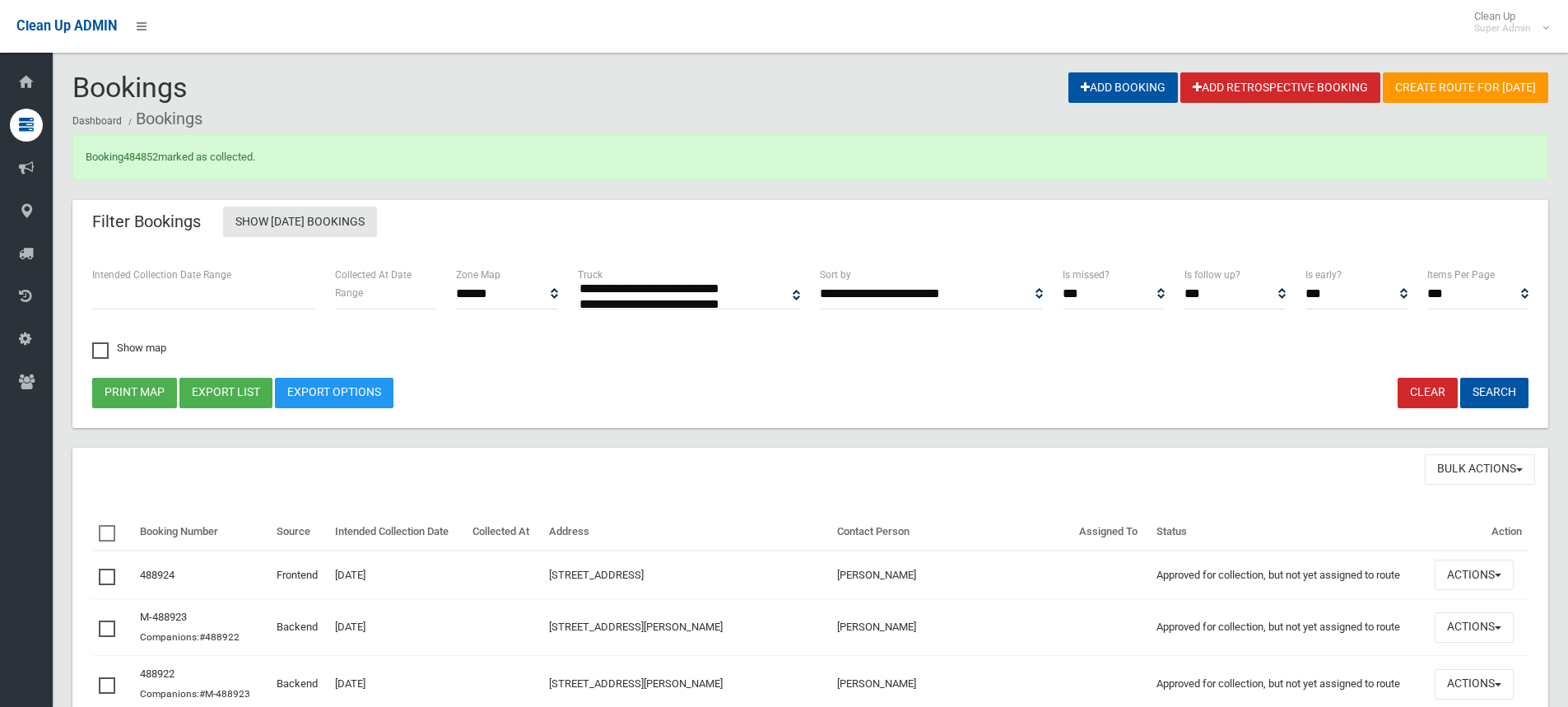
select select
click at [143, 155] on link "484852" at bounding box center [141, 156] width 34 height 12
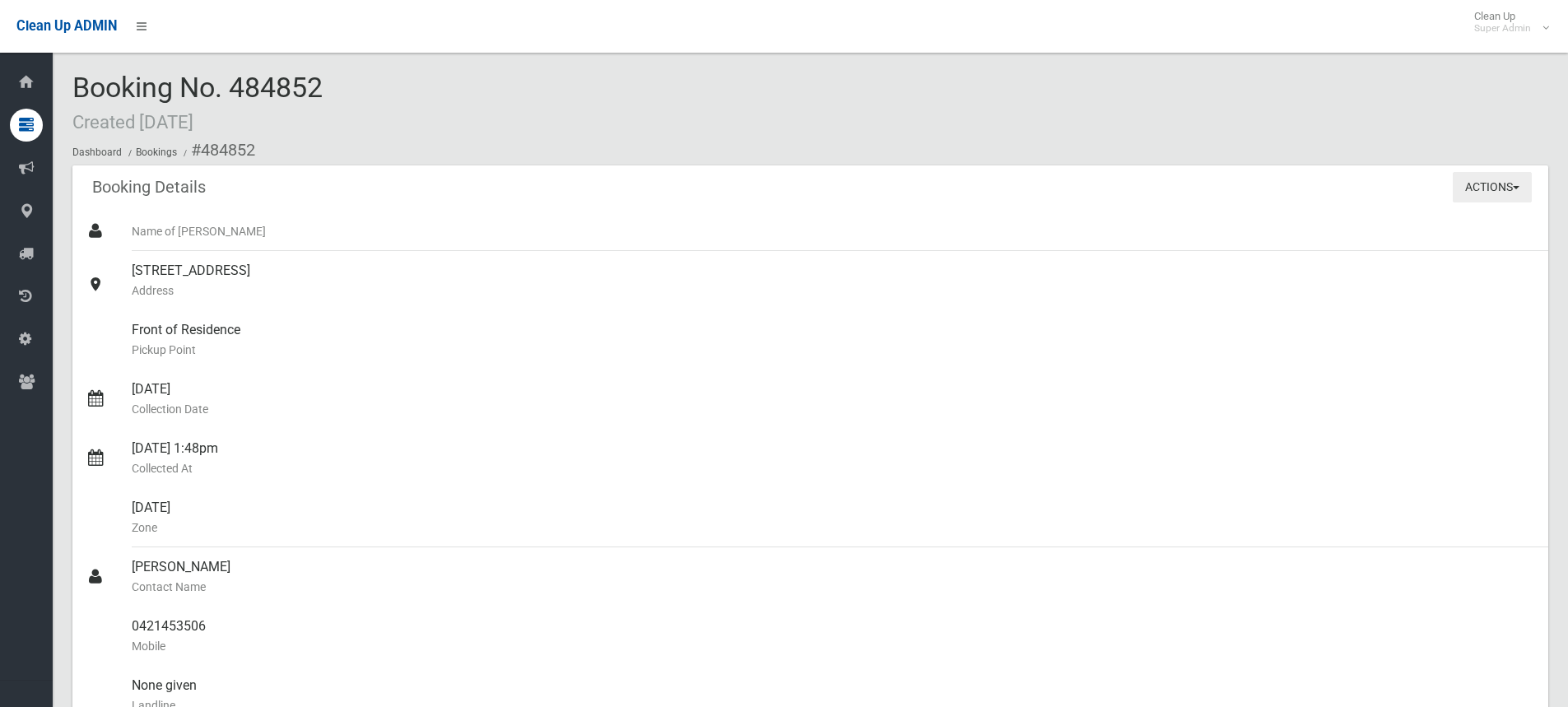
click at [1486, 182] on button "Actions" at bounding box center [1492, 187] width 79 height 31
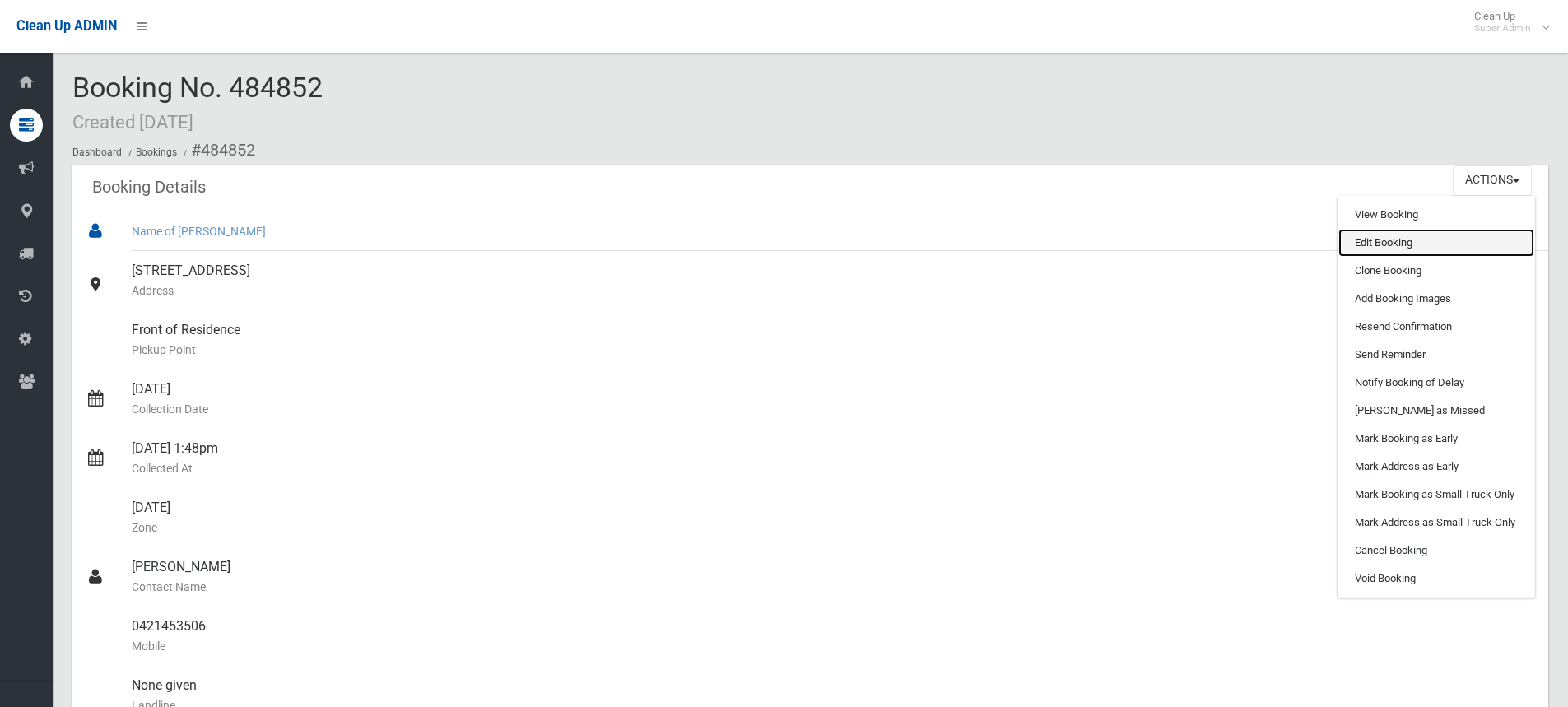
click at [1406, 248] on link "Edit Booking" at bounding box center [1436, 242] width 196 height 28
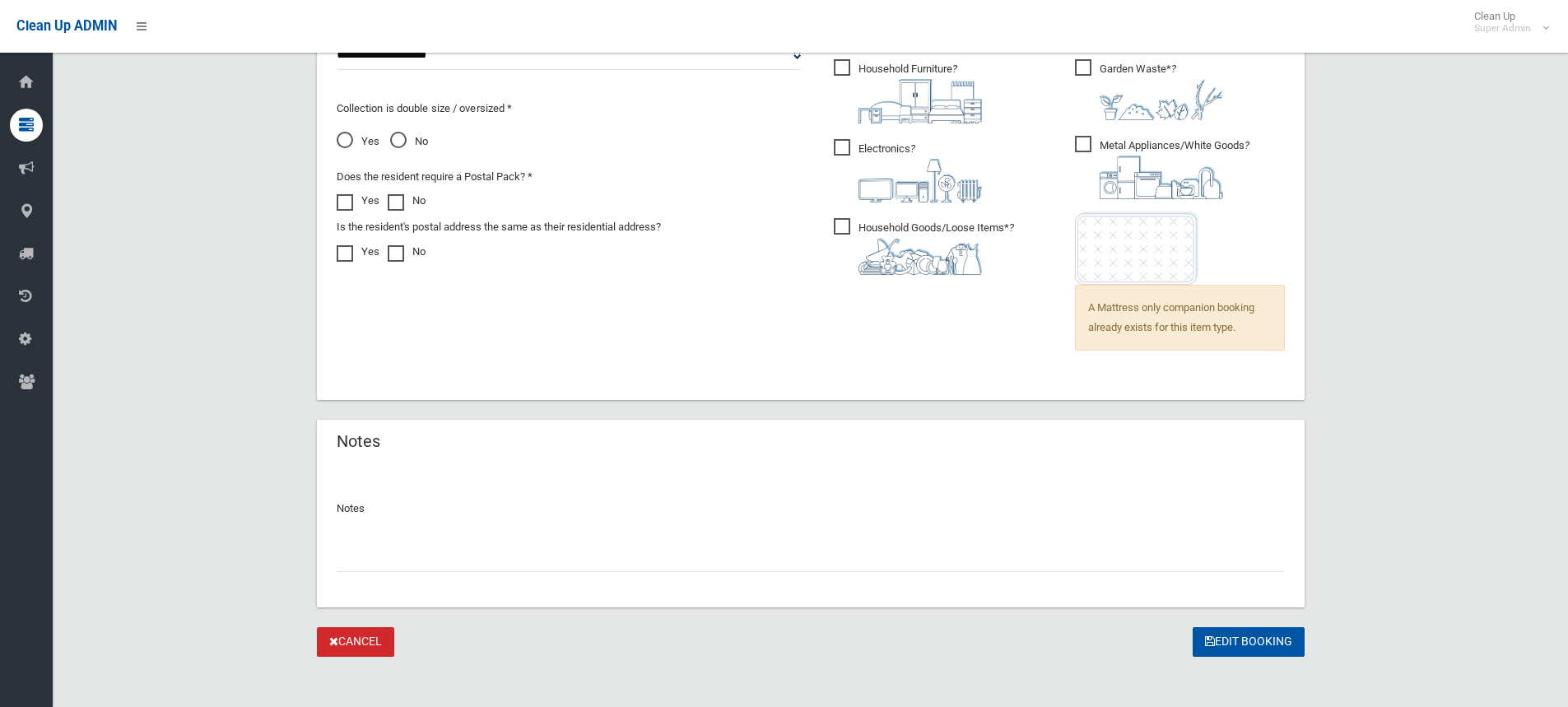
scroll to position [1188, 0]
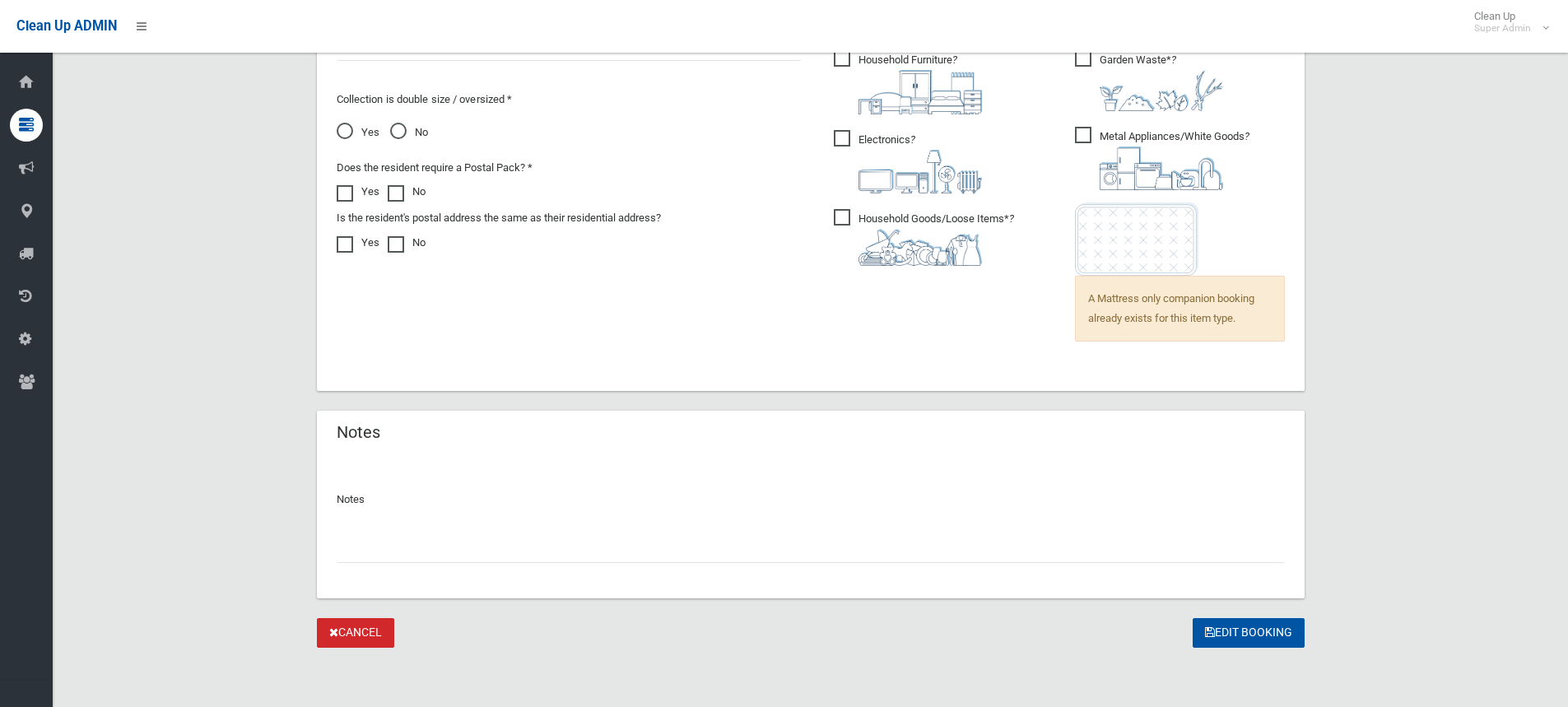
click at [399, 552] on input "text" at bounding box center [810, 547] width 948 height 31
paste input "*******"
type input "**********"
click at [1242, 633] on button "Edit Booking" at bounding box center [1248, 634] width 112 height 31
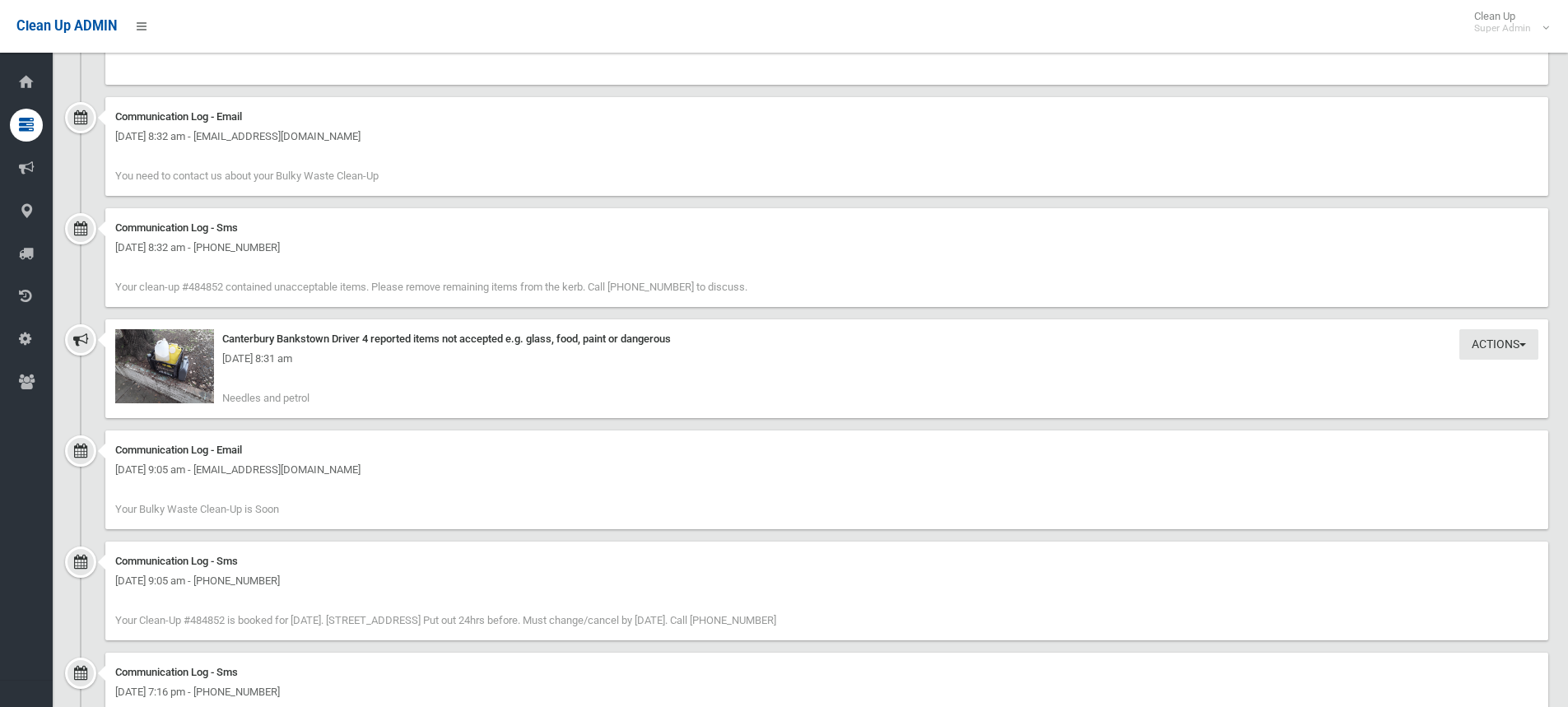
scroll to position [2139, 0]
click at [139, 379] on img at bounding box center [165, 365] width 99 height 74
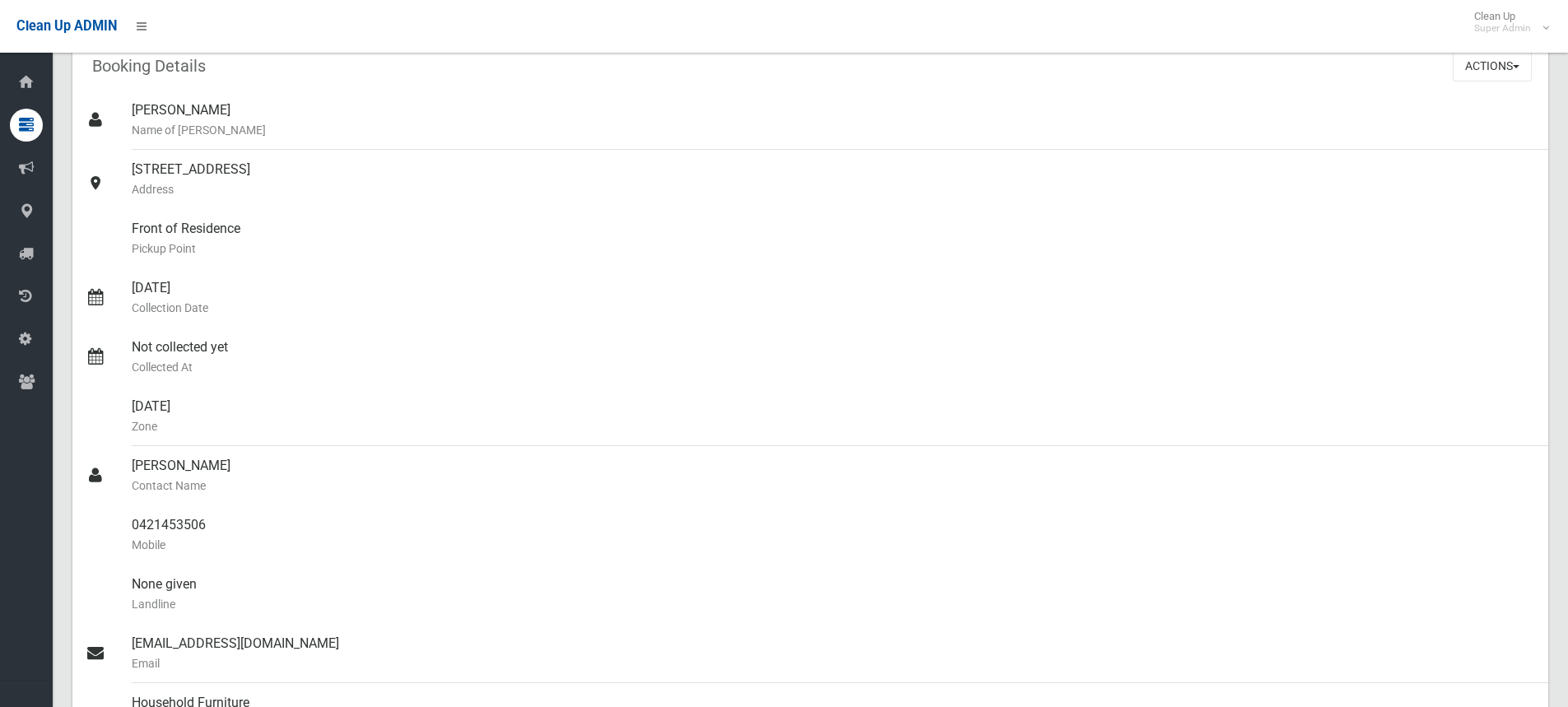
scroll to position [0, 0]
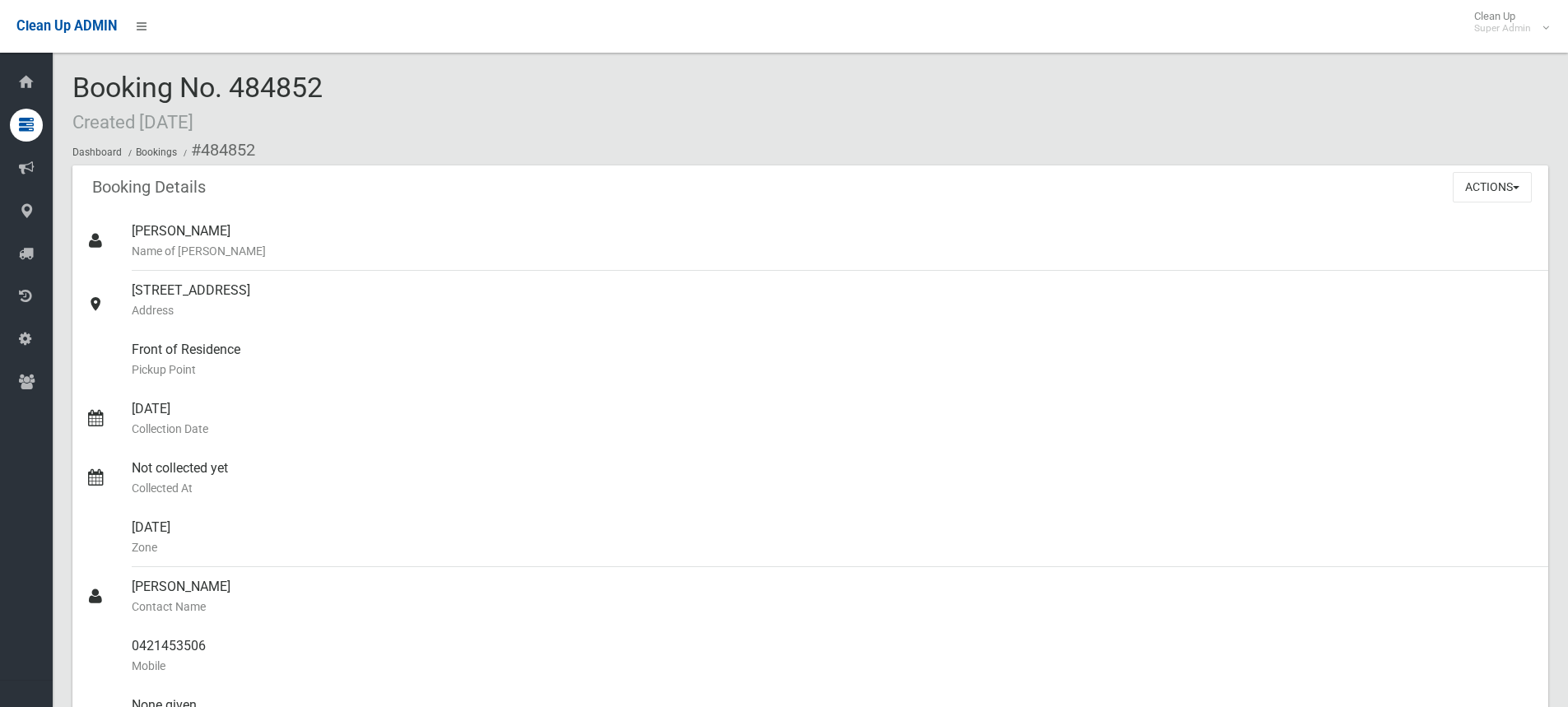
click at [266, 83] on span "Booking No. 484852 Created [DATE]" at bounding box center [197, 102] width 250 height 64
drag, startPoint x: 71, startPoint y: 80, endPoint x: 332, endPoint y: 86, distance: 261.1
copy span "Booking No. 484852"
click at [401, 98] on div "Booking No. 484852 Created [DATE] Dashboard Bookings #484852" at bounding box center [810, 119] width 1476 height 93
